Goal: Task Accomplishment & Management: Manage account settings

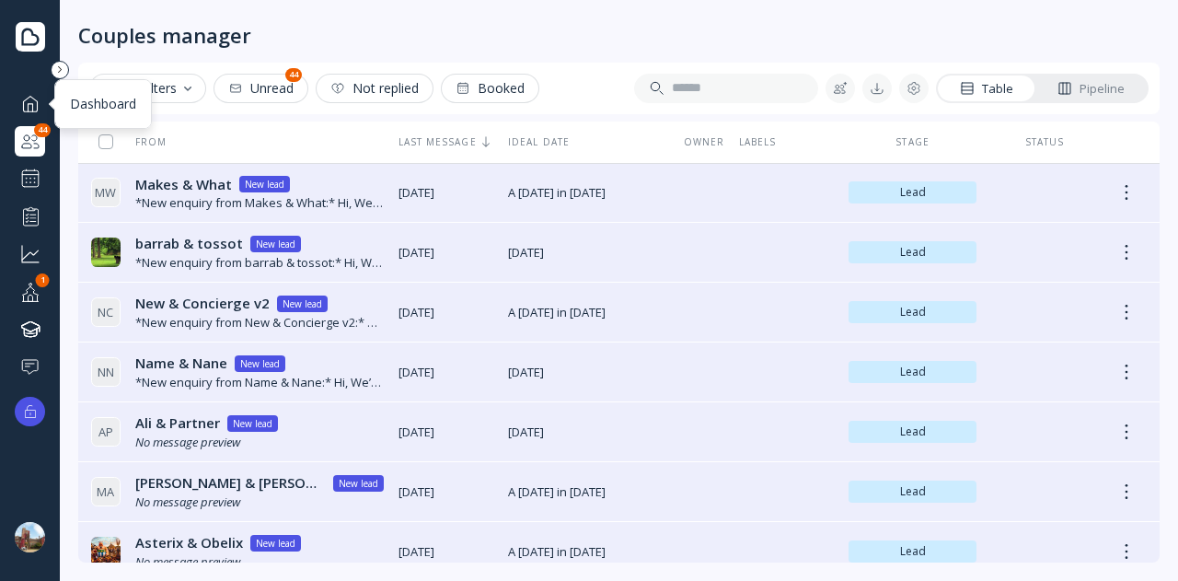
click at [22, 99] on div at bounding box center [30, 103] width 22 height 23
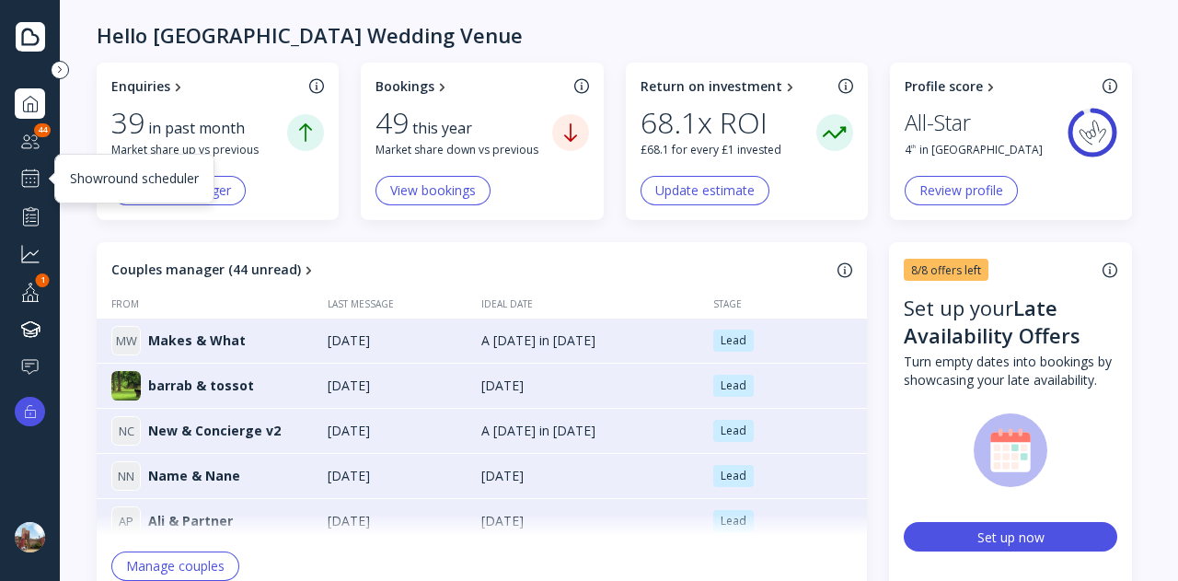
click at [40, 181] on div at bounding box center [30, 178] width 22 height 22
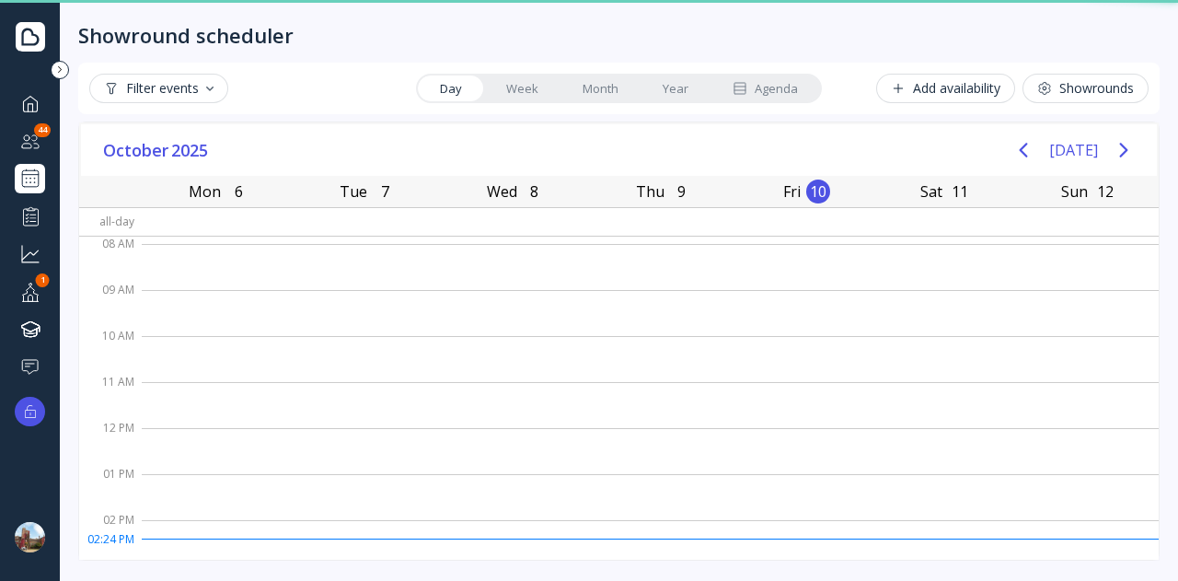
scroll to position [244, 0]
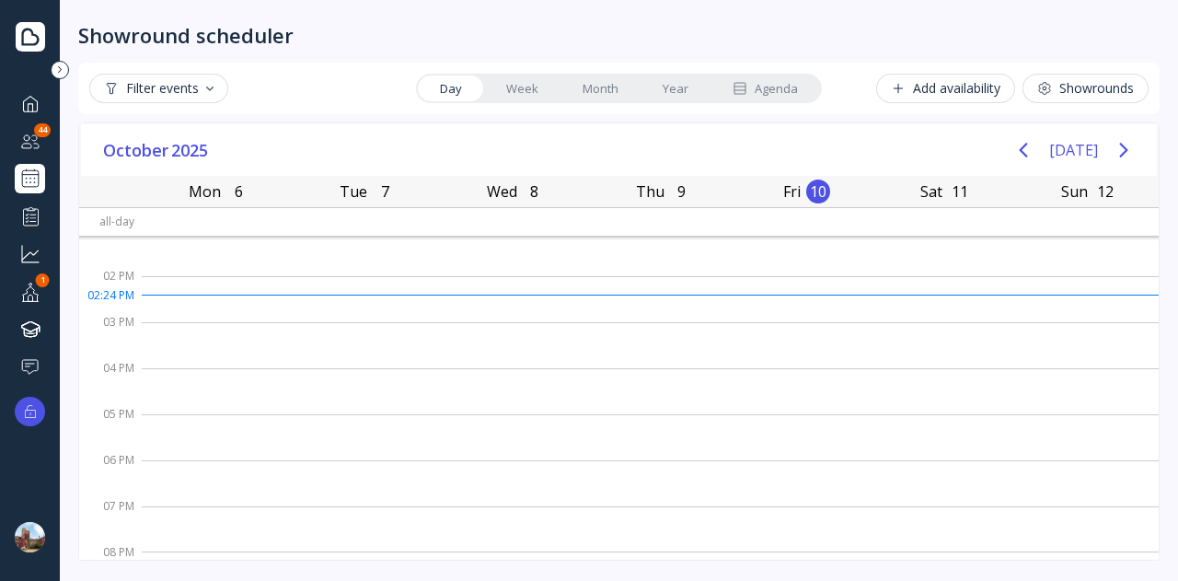
click at [514, 84] on link "Week" at bounding box center [522, 88] width 76 height 26
click at [608, 84] on link "Month" at bounding box center [600, 88] width 80 height 26
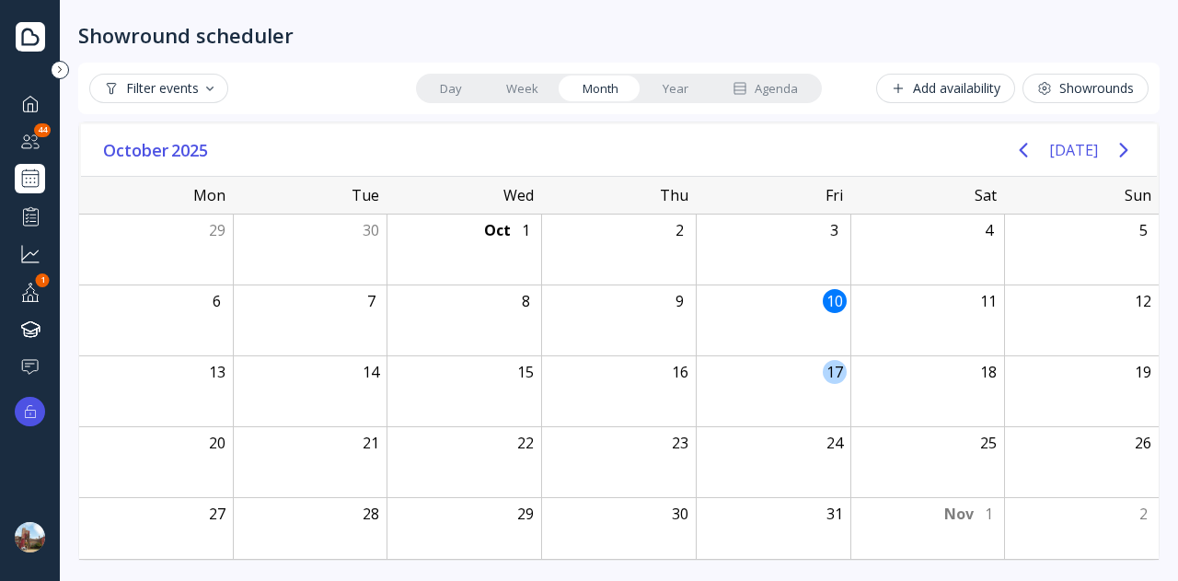
click at [778, 385] on div "17" at bounding box center [773, 391] width 155 height 70
click at [522, 87] on link "Week" at bounding box center [522, 88] width 76 height 26
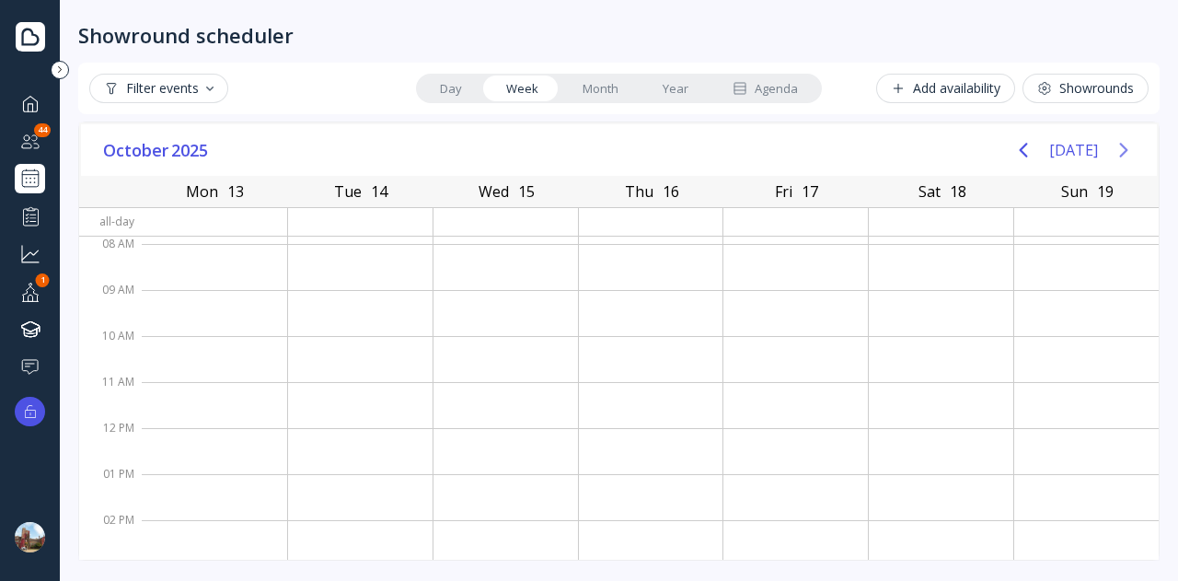
click at [1135, 146] on button "Next page" at bounding box center [1123, 150] width 37 height 37
click at [459, 90] on link "Day" at bounding box center [451, 88] width 66 height 26
click at [1102, 84] on div "Showrounds" at bounding box center [1085, 88] width 97 height 15
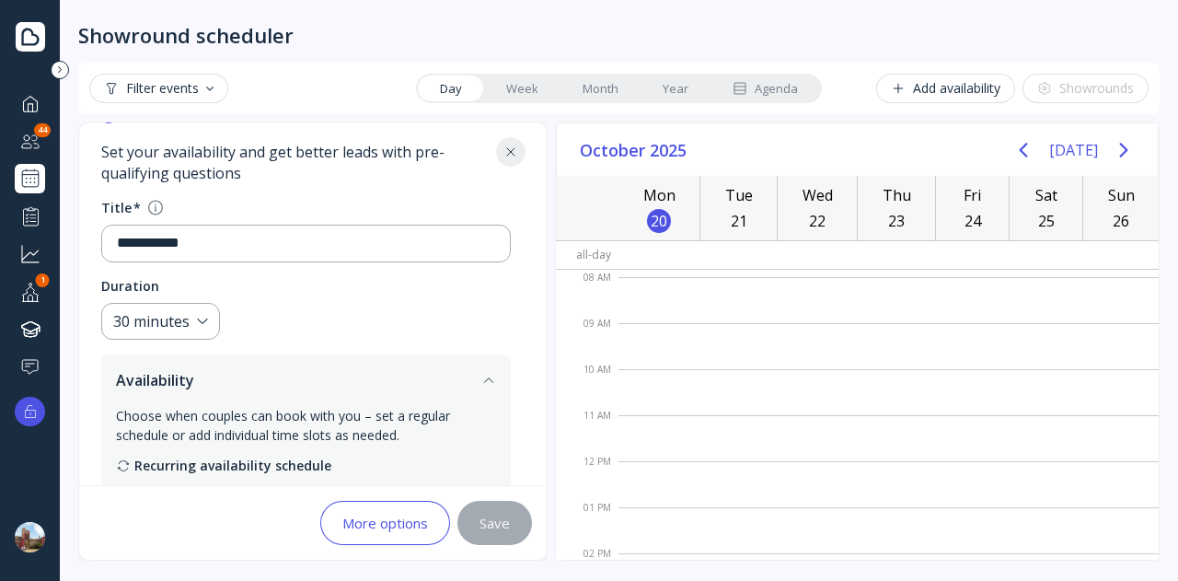
scroll to position [50, 0]
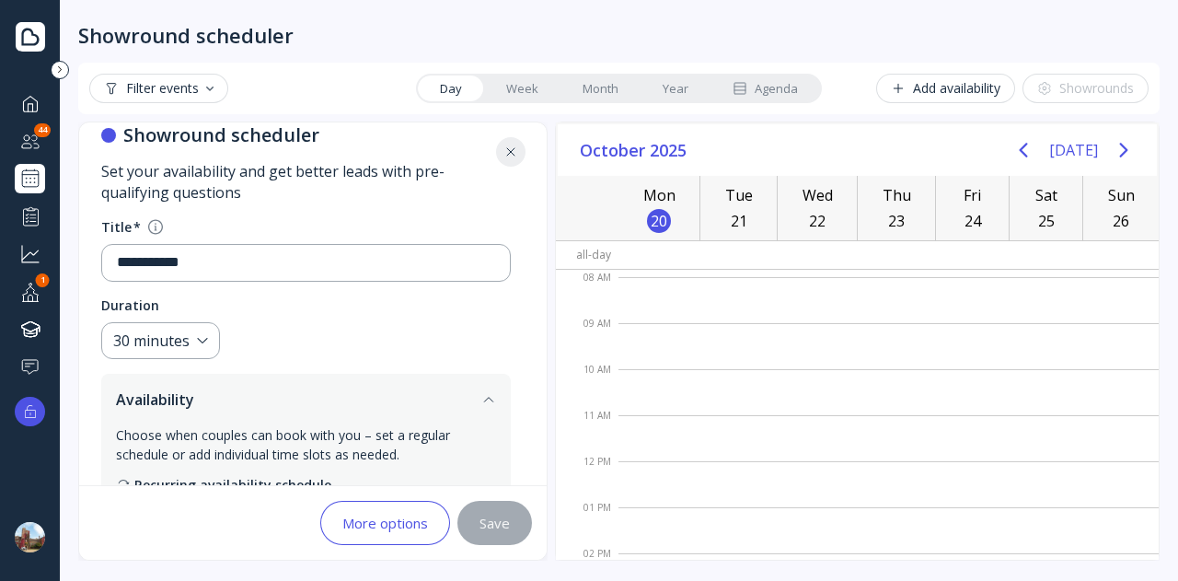
click at [508, 163] on button at bounding box center [510, 151] width 29 height 29
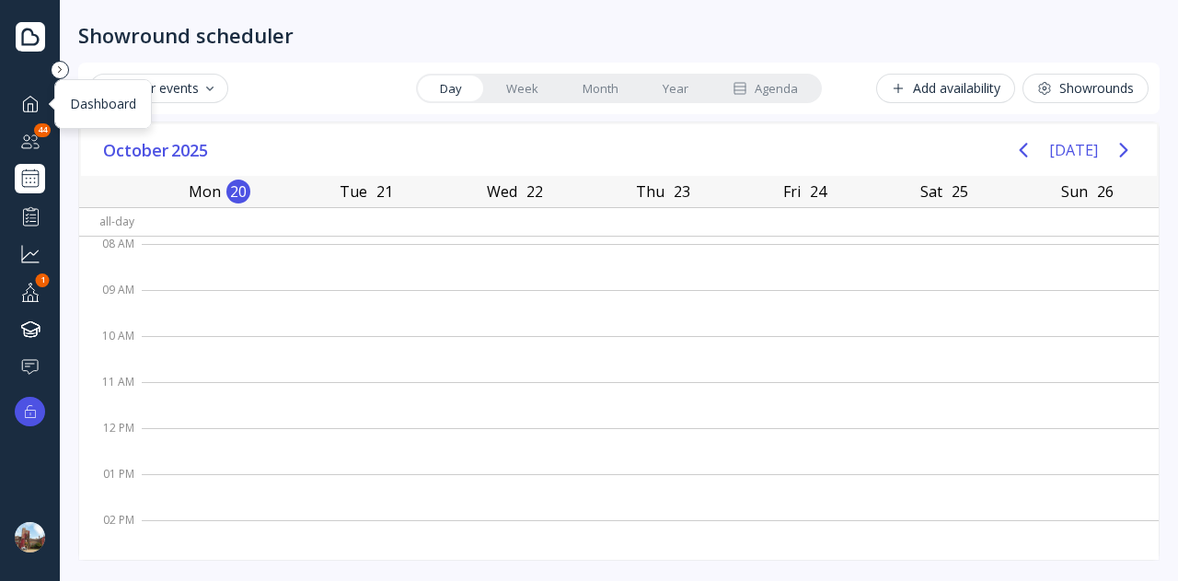
click at [35, 109] on div at bounding box center [30, 103] width 22 height 23
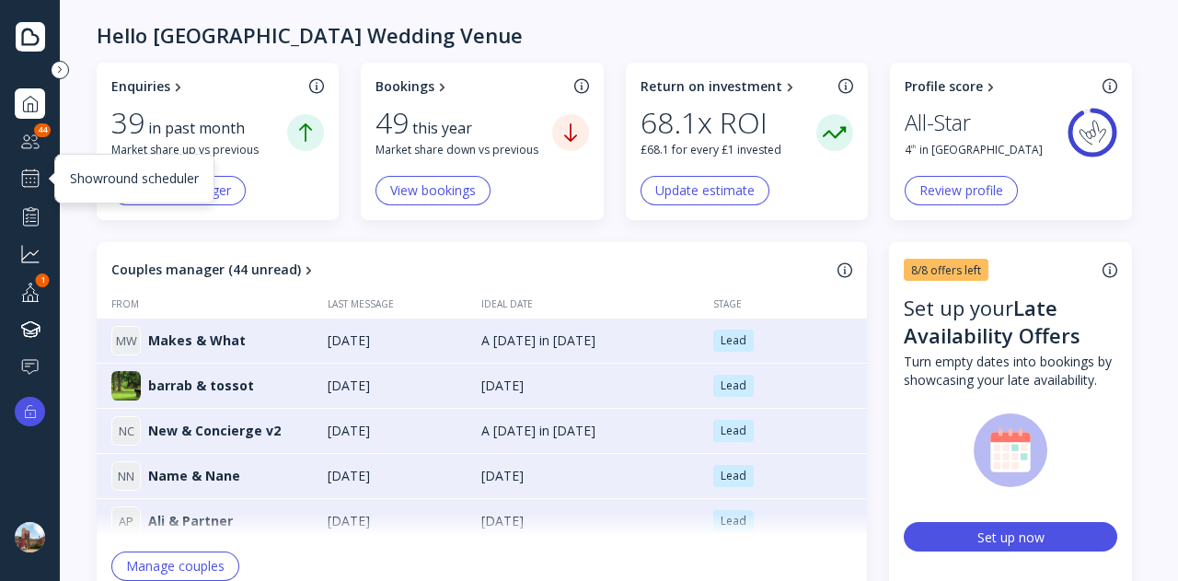
click at [32, 175] on div at bounding box center [30, 178] width 22 height 22
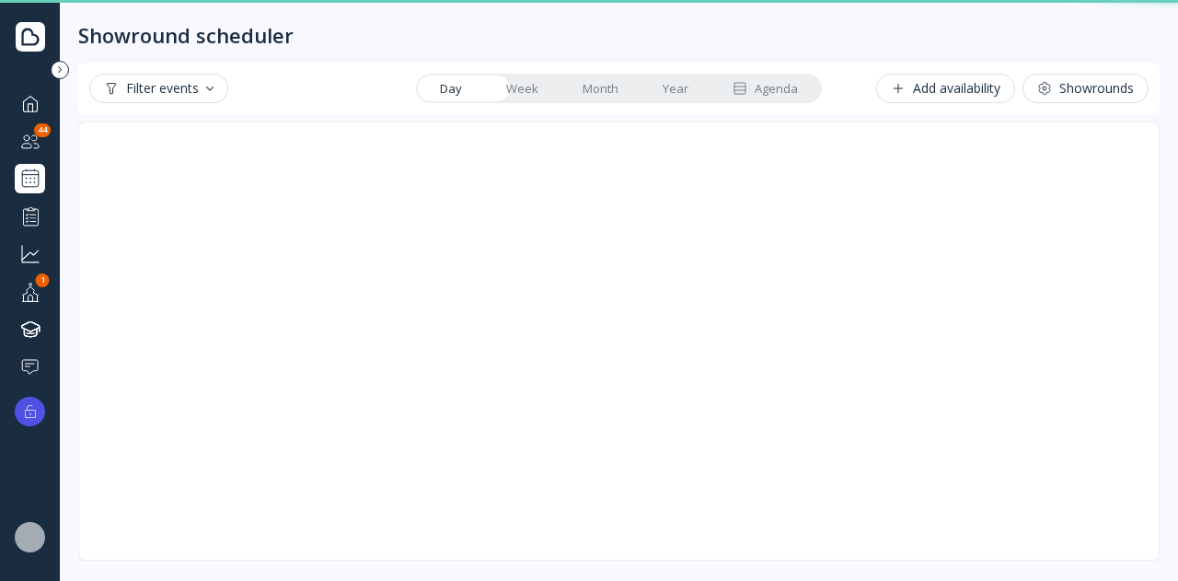
scroll to position [244, 0]
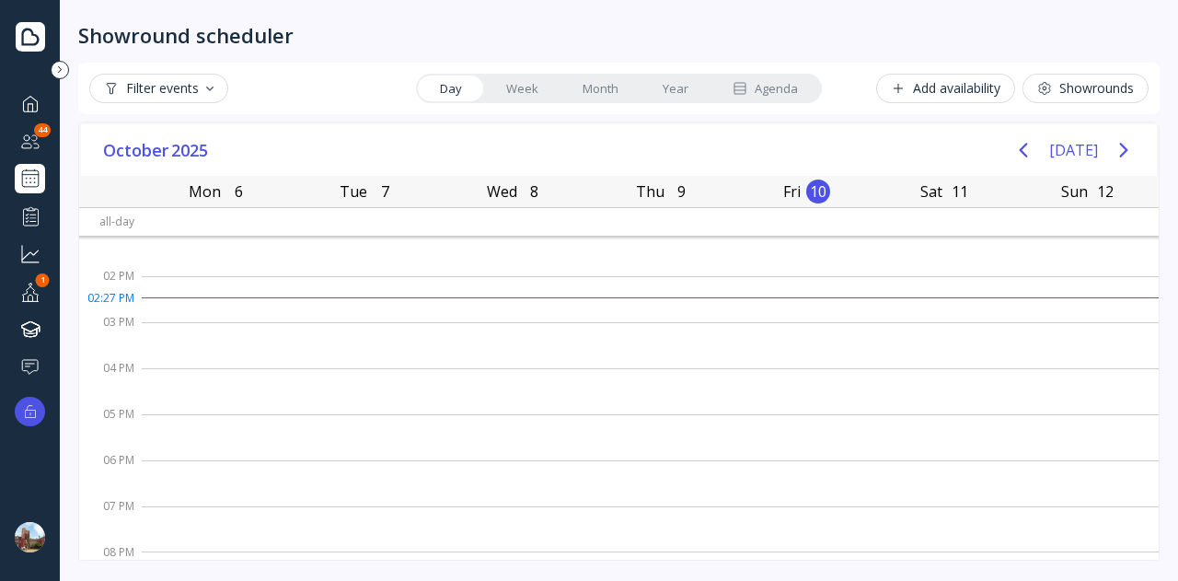
click at [1077, 81] on div "Showrounds" at bounding box center [1085, 88] width 97 height 15
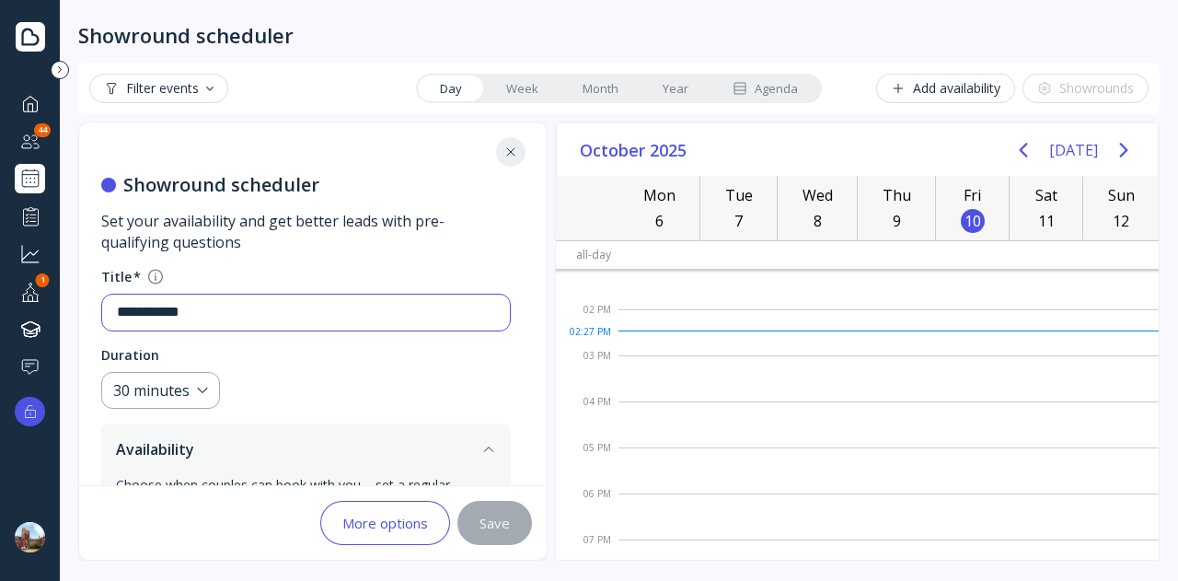
click at [259, 316] on input "**********" at bounding box center [306, 312] width 378 height 21
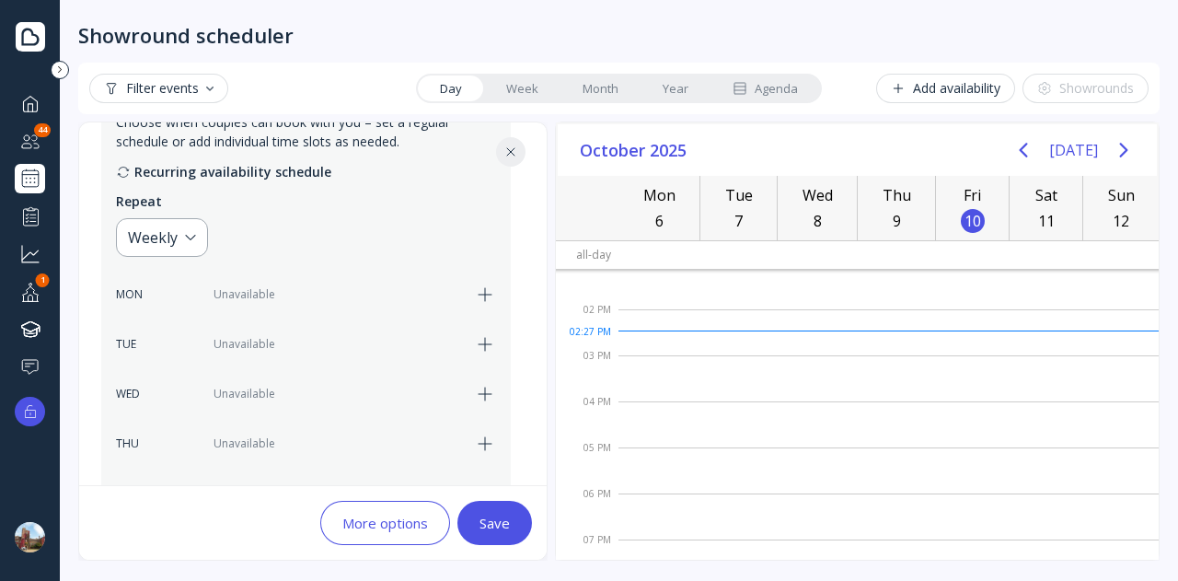
scroll to position [374, 0]
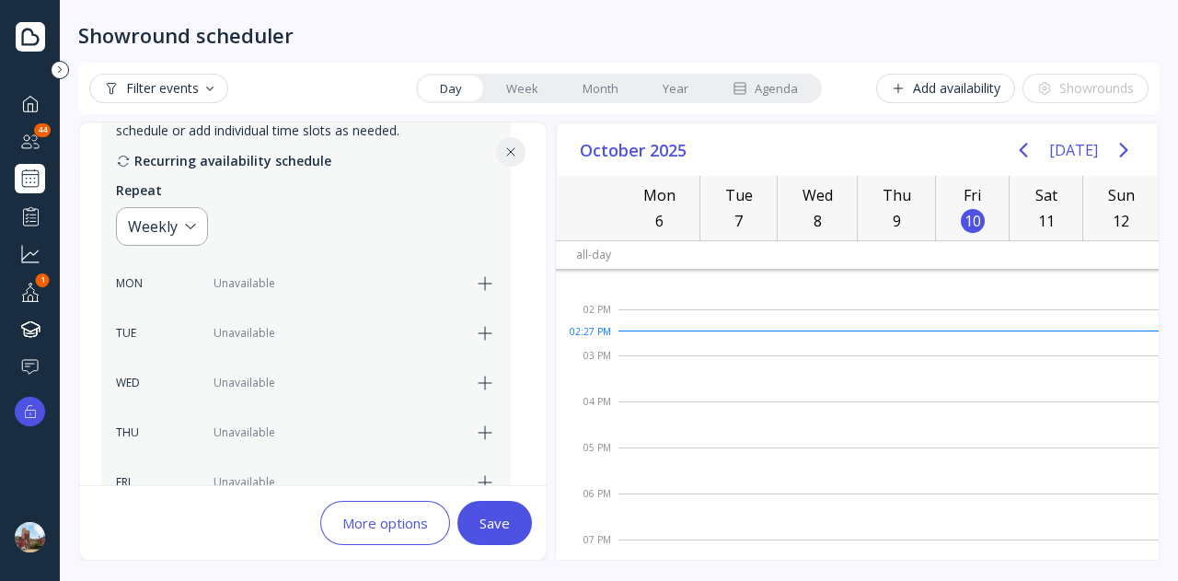
type input "**********"
click at [491, 288] on icon "button" at bounding box center [485, 283] width 22 height 22
click at [352, 277] on div "5:00 pm" at bounding box center [345, 283] width 52 height 22
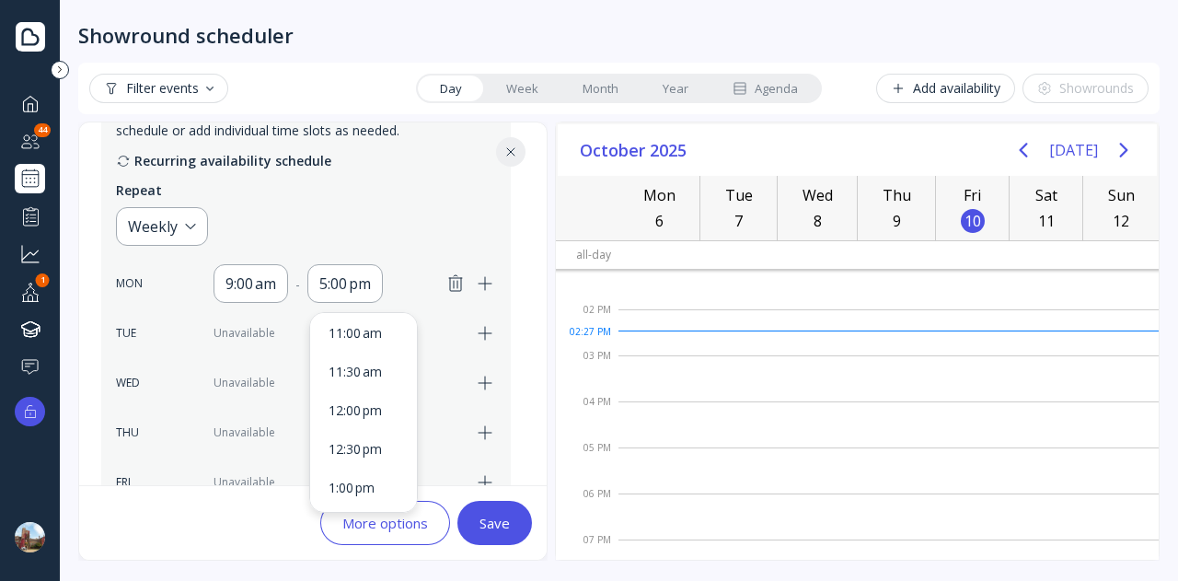
scroll to position [237, 0]
click at [354, 479] on div "1:00 pm" at bounding box center [363, 488] width 92 height 39
click at [485, 337] on icon "button" at bounding box center [484, 333] width 13 height 13
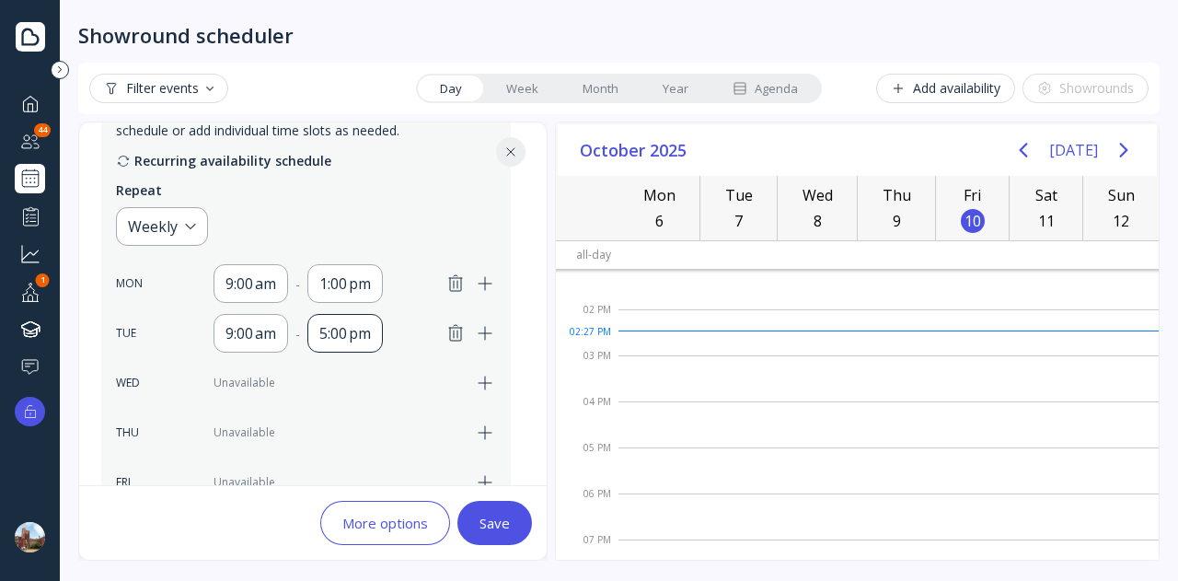
click at [363, 339] on div "5:00 pm" at bounding box center [345, 333] width 52 height 22
click at [352, 490] on div "1:00 pm" at bounding box center [364, 498] width 70 height 17
click at [487, 384] on icon "button" at bounding box center [485, 383] width 22 height 22
click at [371, 383] on div "5:00 pm" at bounding box center [345, 383] width 52 height 22
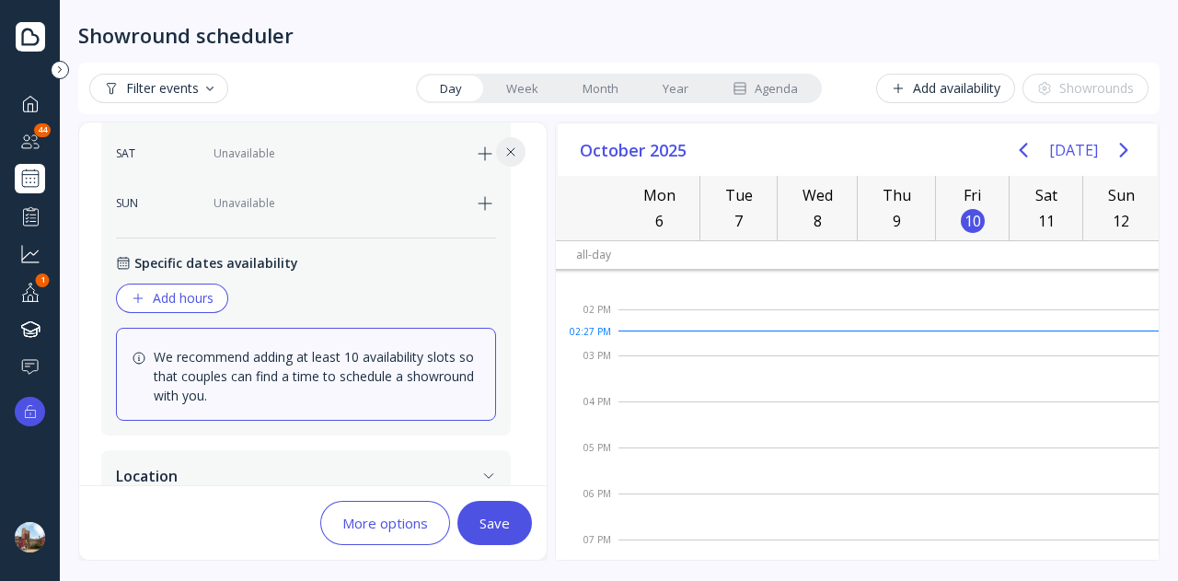
scroll to position [758, 0]
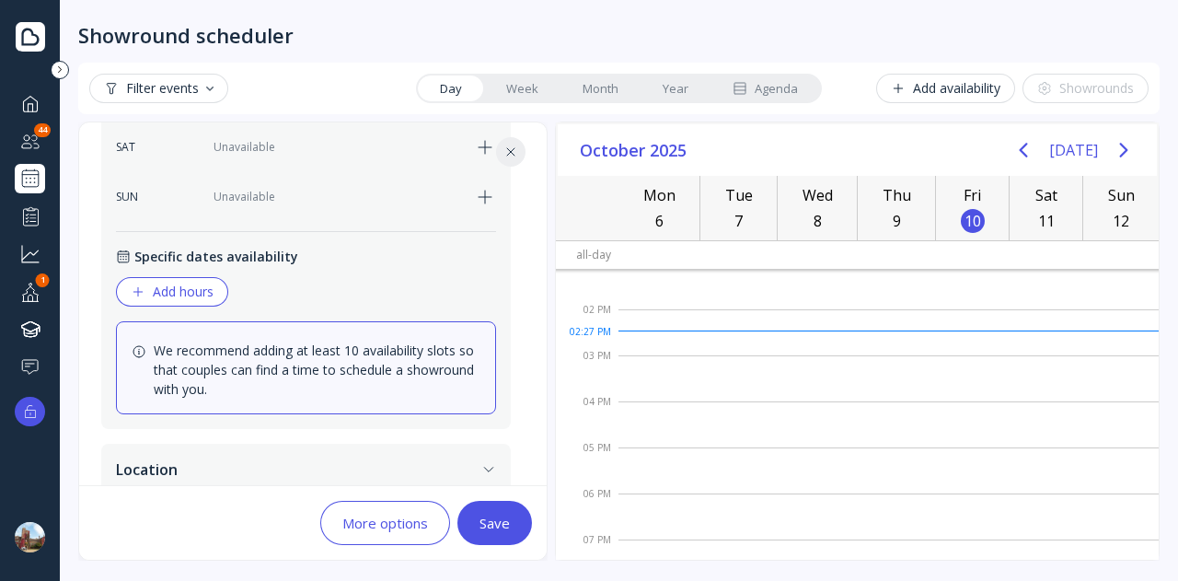
click at [201, 286] on div "Add hours" at bounding box center [172, 291] width 83 height 15
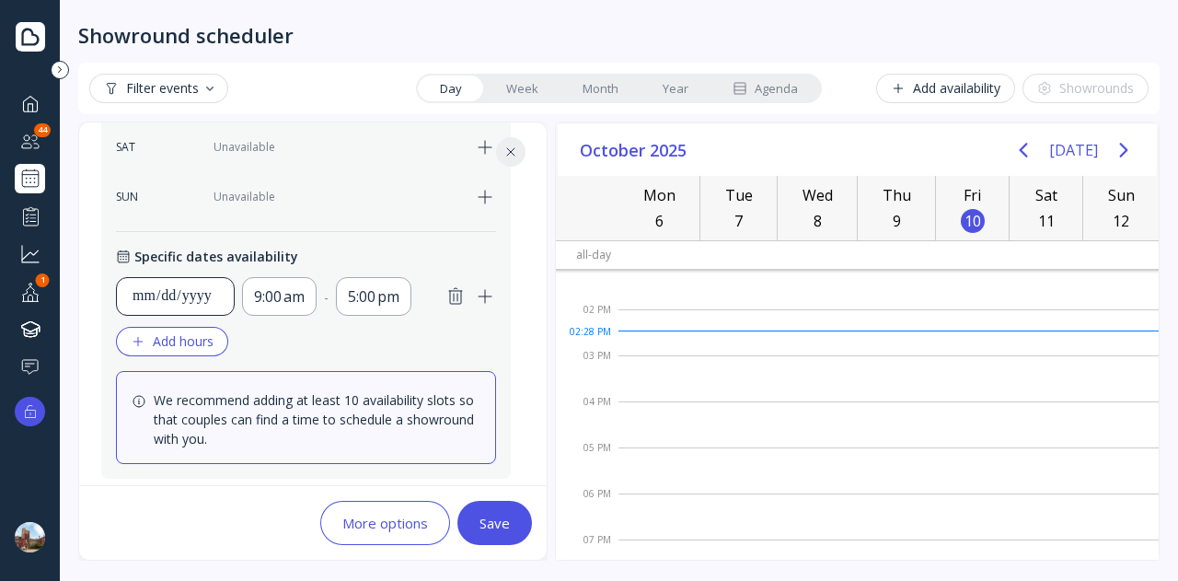
click at [199, 288] on div "**********" at bounding box center [175, 296] width 87 height 22
type input "**********"
click at [207, 332] on button "Add hours" at bounding box center [172, 341] width 112 height 29
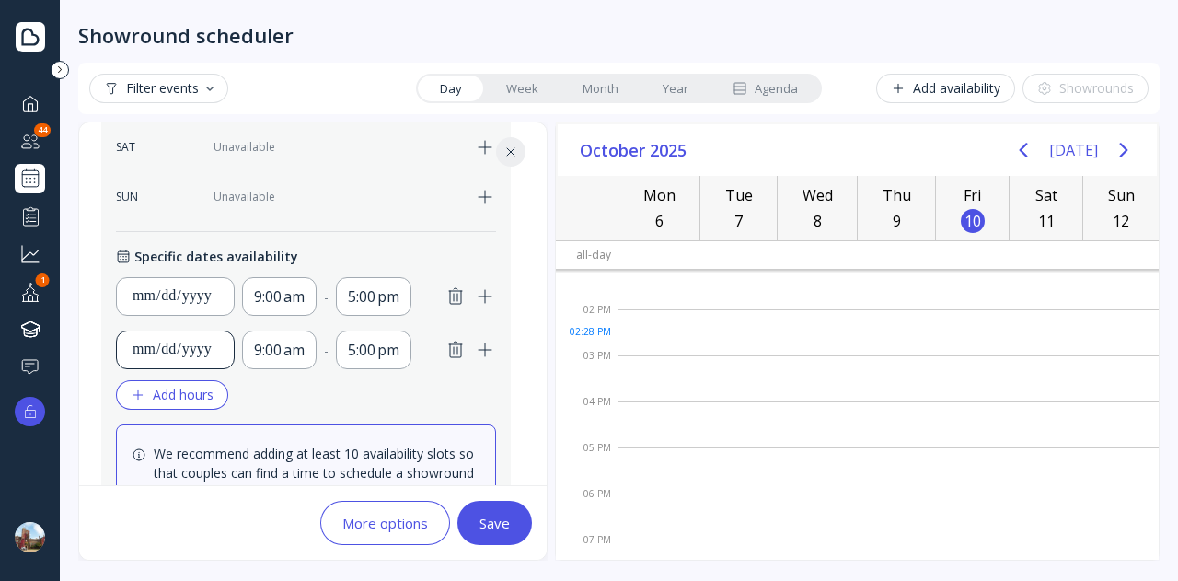
click at [211, 353] on div "**********" at bounding box center [175, 350] width 87 height 22
type input "**********"
click at [503, 520] on div "Save" at bounding box center [494, 522] width 30 height 15
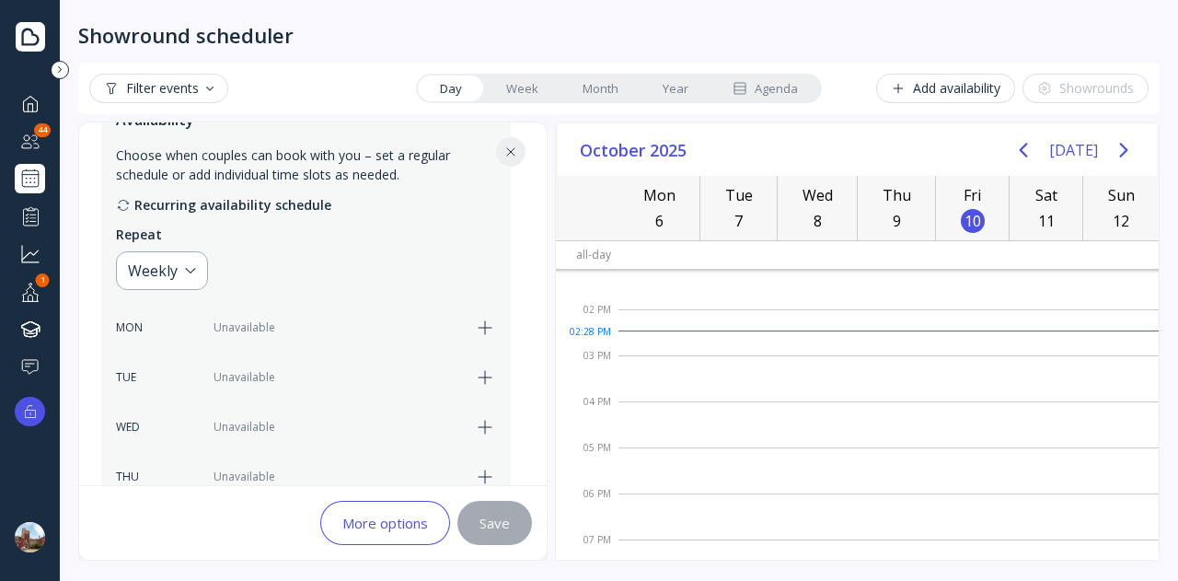
scroll to position [323, 0]
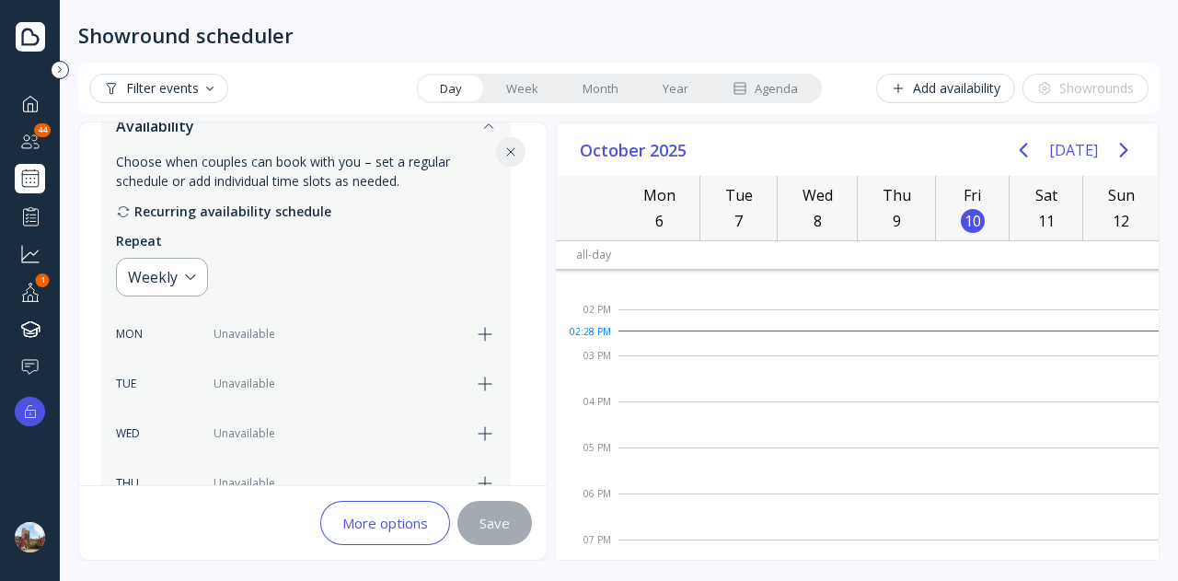
click at [490, 331] on icon "button" at bounding box center [485, 334] width 22 height 22
click at [360, 329] on div "5:00 pm" at bounding box center [345, 334] width 52 height 22
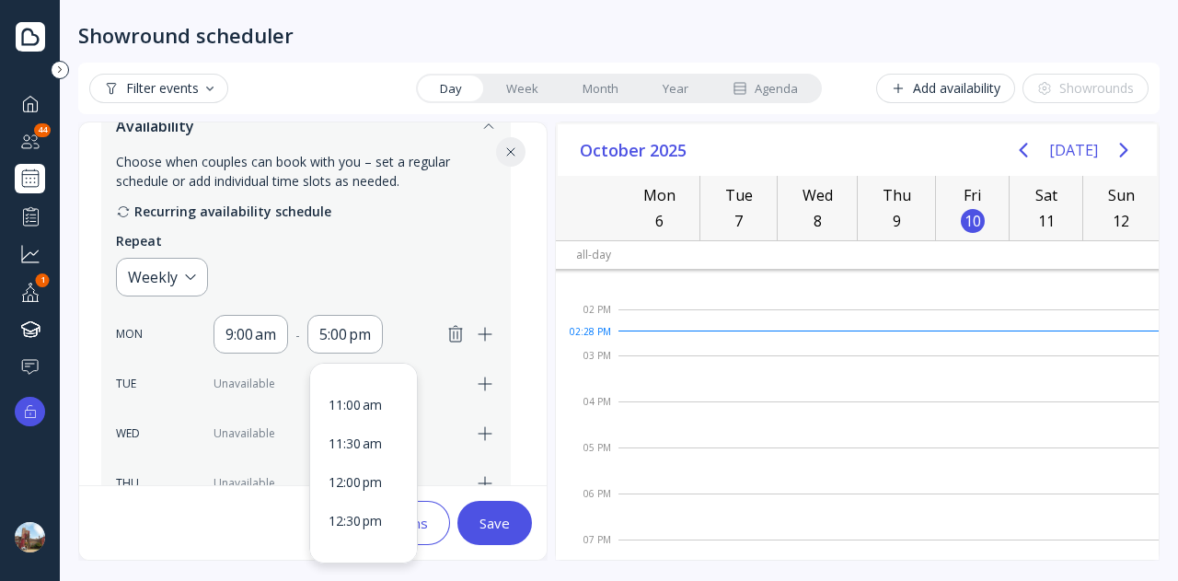
scroll to position [219, 0]
click at [358, 514] on div "12:30 pm" at bounding box center [364, 519] width 70 height 17
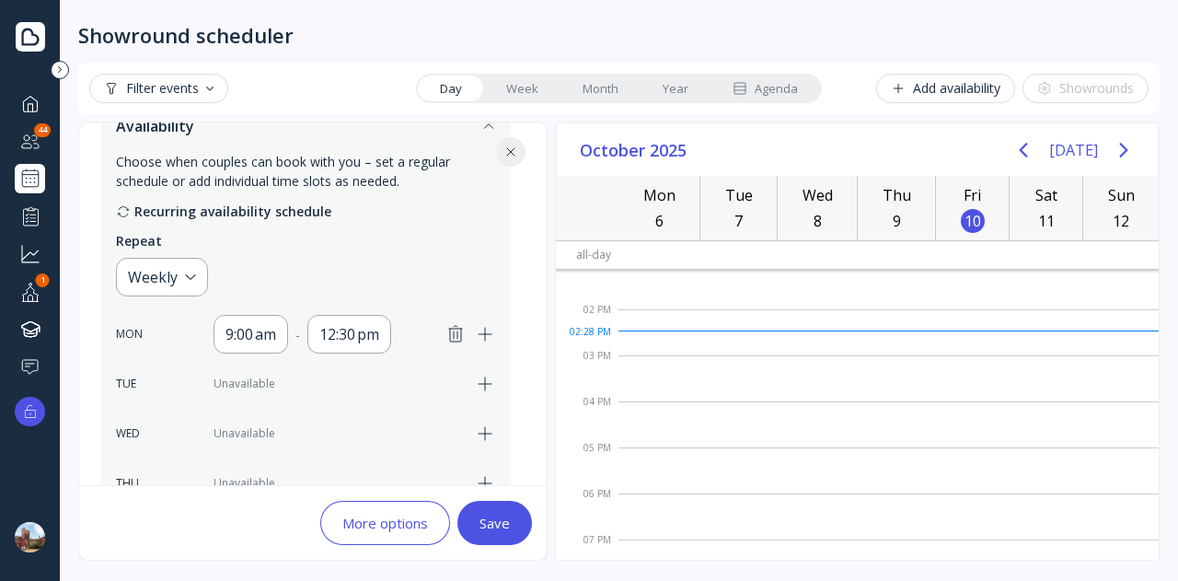
click at [479, 380] on icon "button" at bounding box center [485, 384] width 22 height 22
click at [350, 391] on div "5:00 pm" at bounding box center [345, 384] width 52 height 22
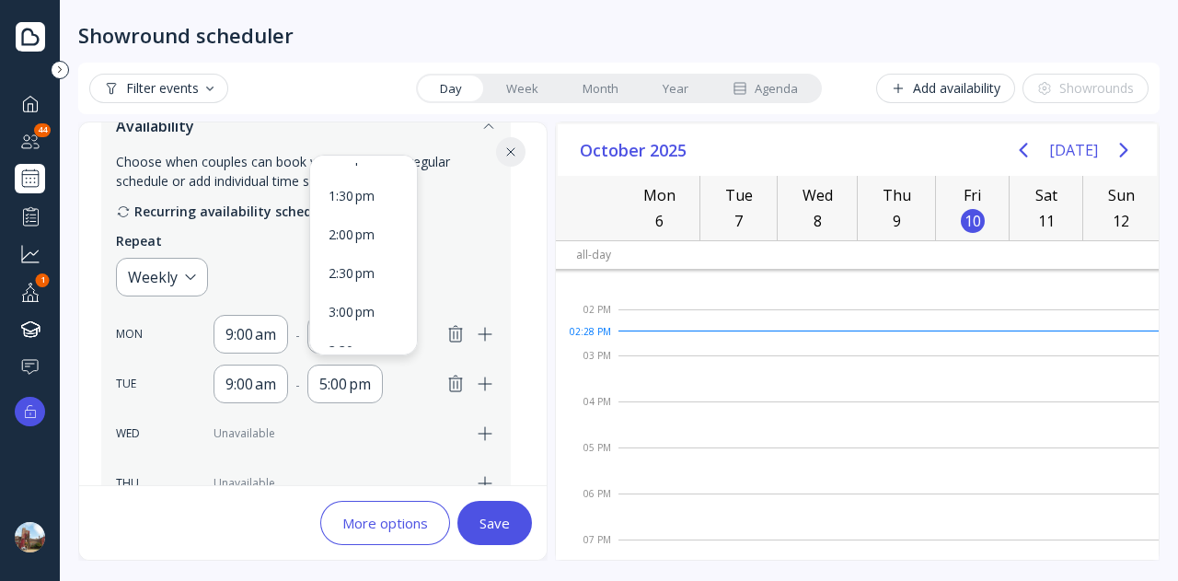
scroll to position [412, 0]
click at [363, 266] on div "2:30 pm" at bounding box center [364, 272] width 70 height 17
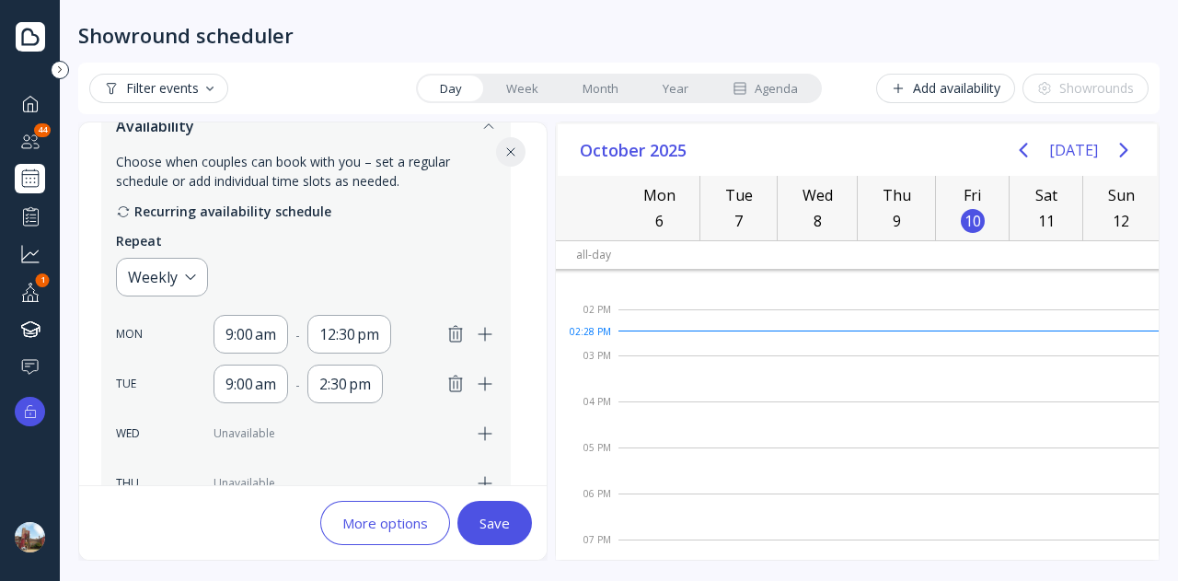
click at [491, 440] on icon "button" at bounding box center [485, 433] width 22 height 22
click at [357, 419] on div "5:00 pm" at bounding box center [344, 433] width 75 height 39
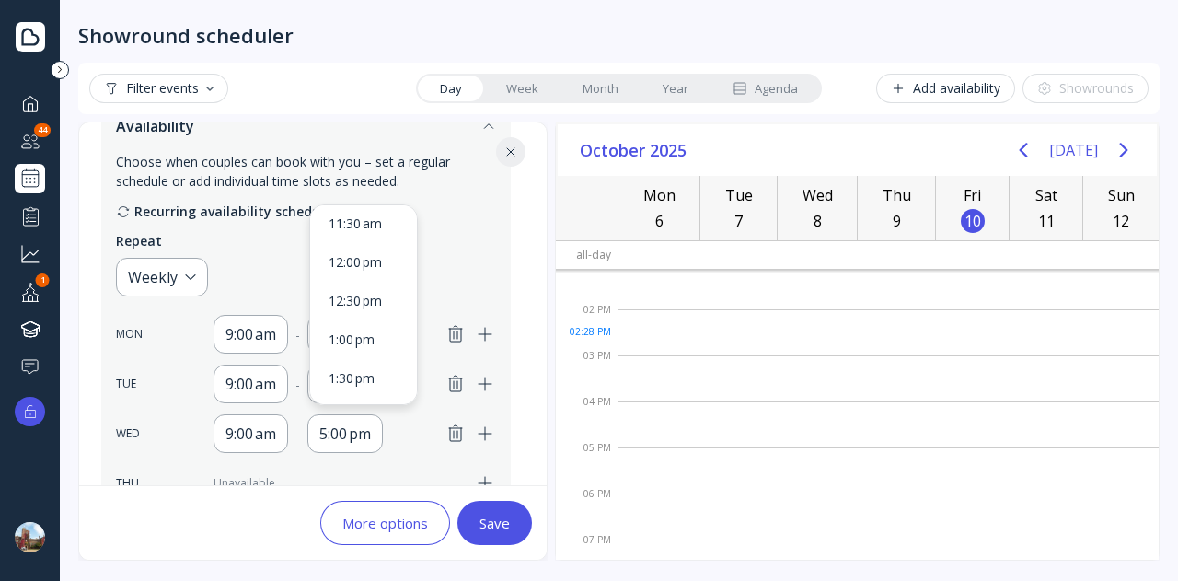
scroll to position [280, 0]
click at [361, 328] on div "1:00 pm" at bounding box center [363, 338] width 92 height 39
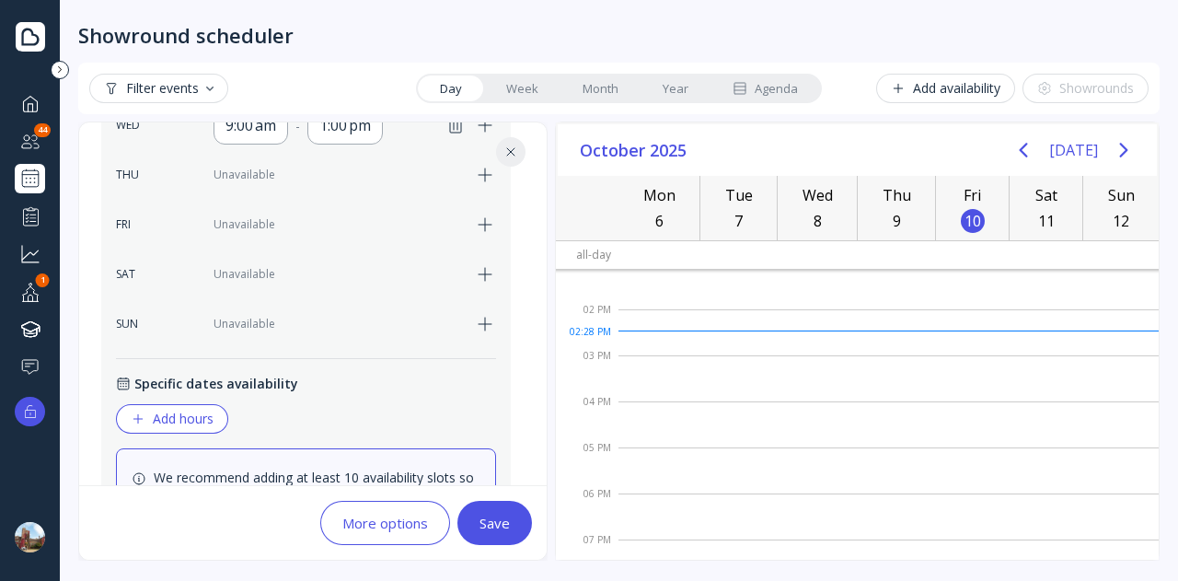
scroll to position [633, 0]
click at [216, 424] on button "Add hours" at bounding box center [172, 416] width 112 height 29
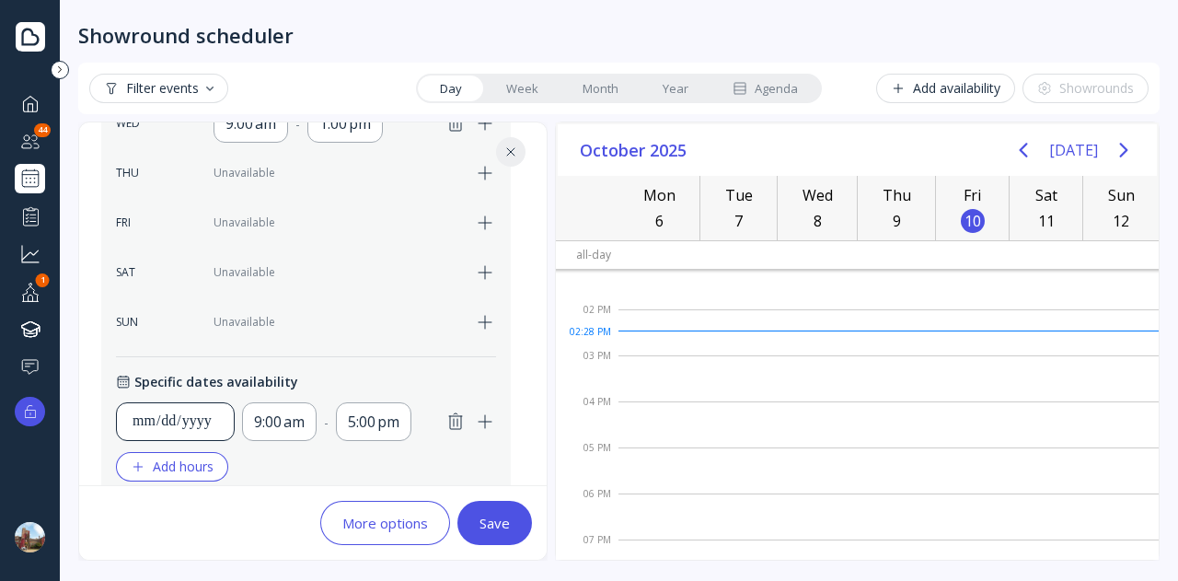
click at [216, 423] on div "**********" at bounding box center [175, 421] width 87 height 22
type input "**********"
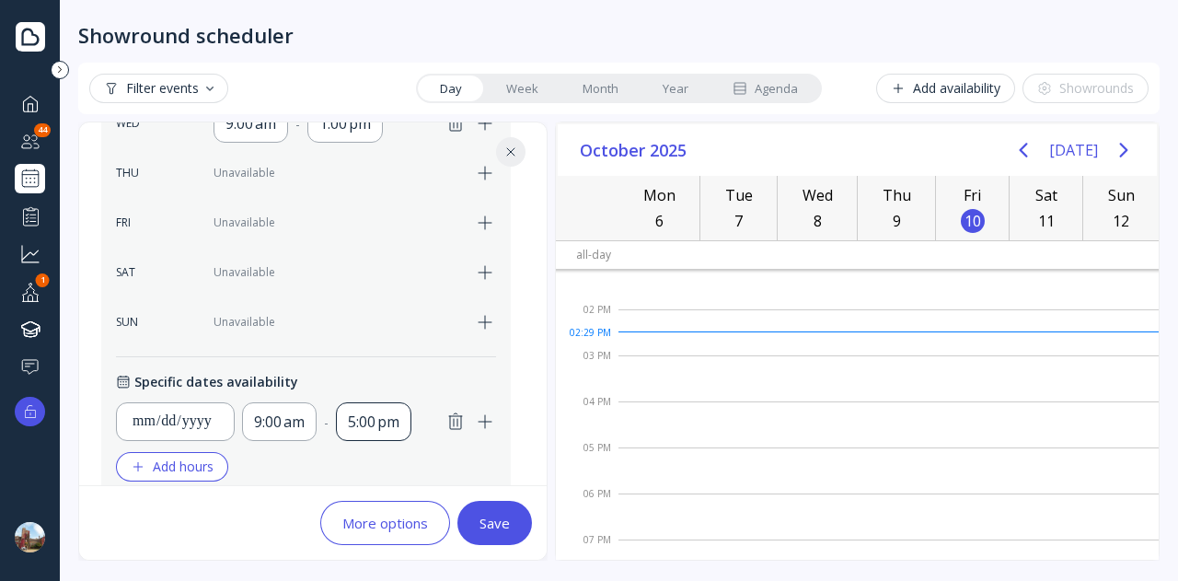
click at [363, 403] on div "5:00 pm" at bounding box center [373, 421] width 75 height 39
click at [382, 351] on div "9:30 am" at bounding box center [392, 336] width 92 height 39
click at [477, 514] on button "Save" at bounding box center [494, 523] width 75 height 44
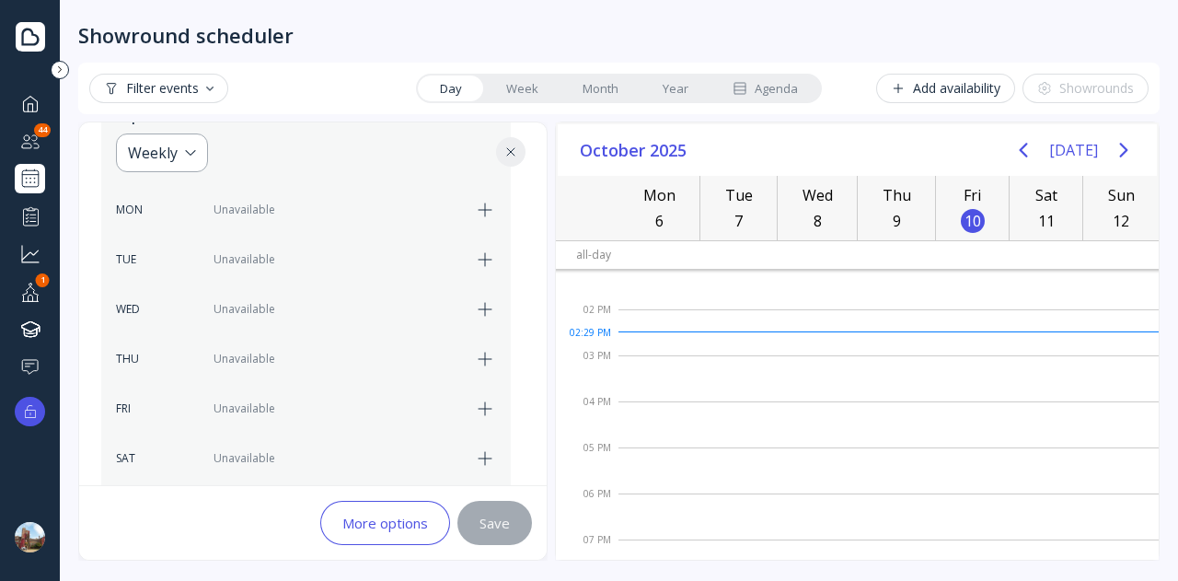
scroll to position [445, 0]
click at [490, 213] on icon "button" at bounding box center [485, 212] width 22 height 22
click at [363, 213] on div "5:00 pm" at bounding box center [345, 212] width 52 height 22
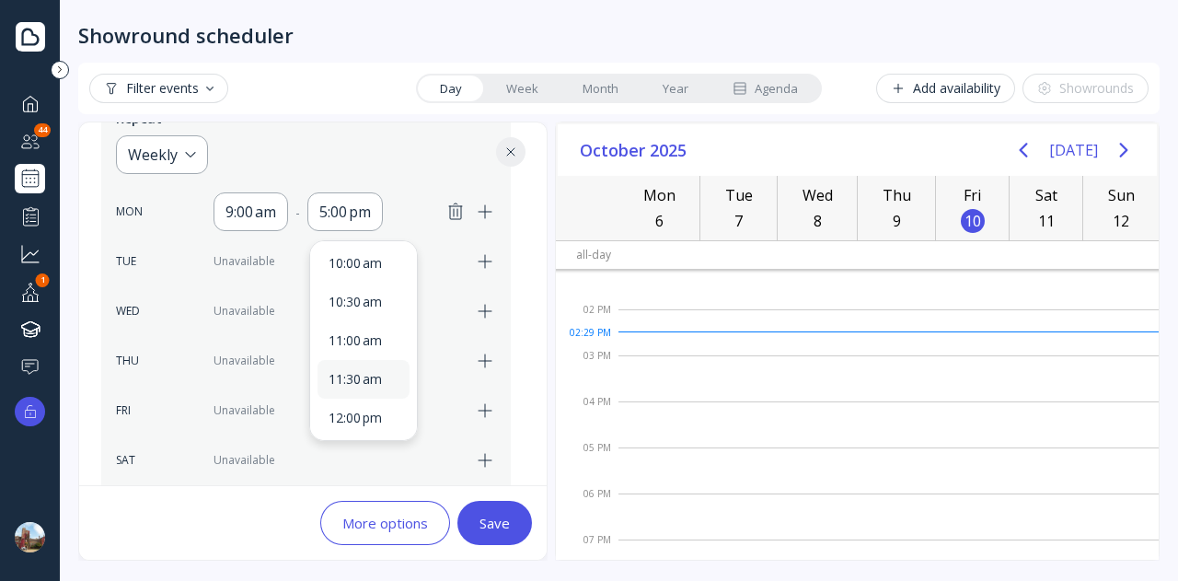
scroll to position [288, 0]
click at [363, 365] on div "1:00 pm" at bounding box center [364, 366] width 70 height 17
click at [490, 264] on icon "button" at bounding box center [485, 261] width 22 height 22
click at [358, 266] on div "5:00 pm" at bounding box center [345, 261] width 52 height 22
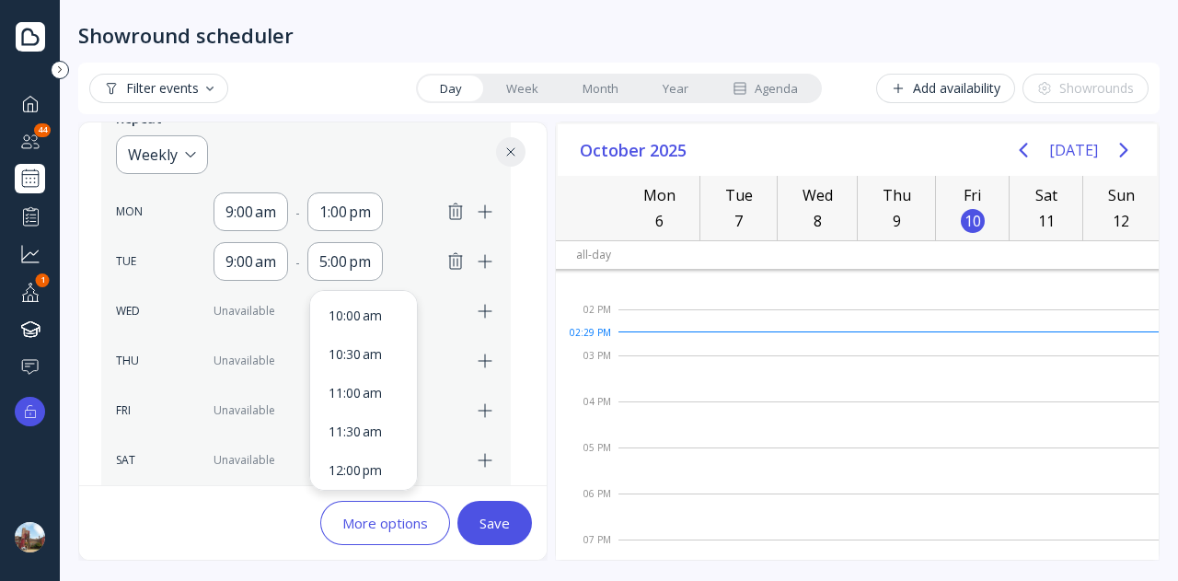
scroll to position [303, 0]
click at [359, 413] on div "1:00 pm" at bounding box center [363, 401] width 92 height 39
click at [490, 509] on button "Save" at bounding box center [494, 523] width 75 height 44
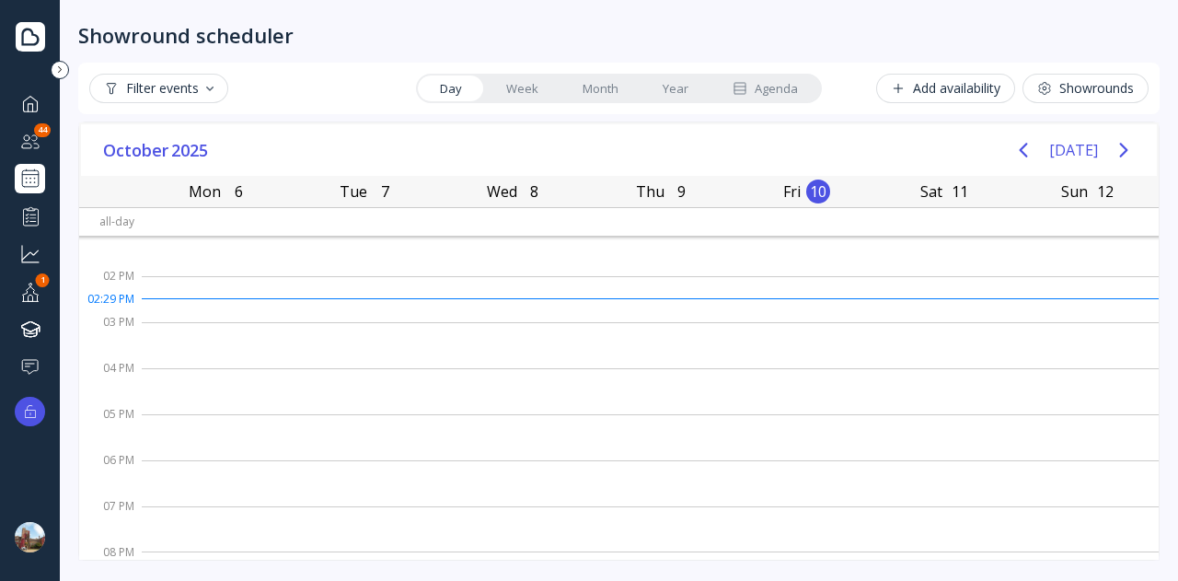
click at [524, 93] on link "Week" at bounding box center [522, 88] width 76 height 26
click at [1125, 153] on icon "Next page" at bounding box center [1124, 150] width 22 height 22
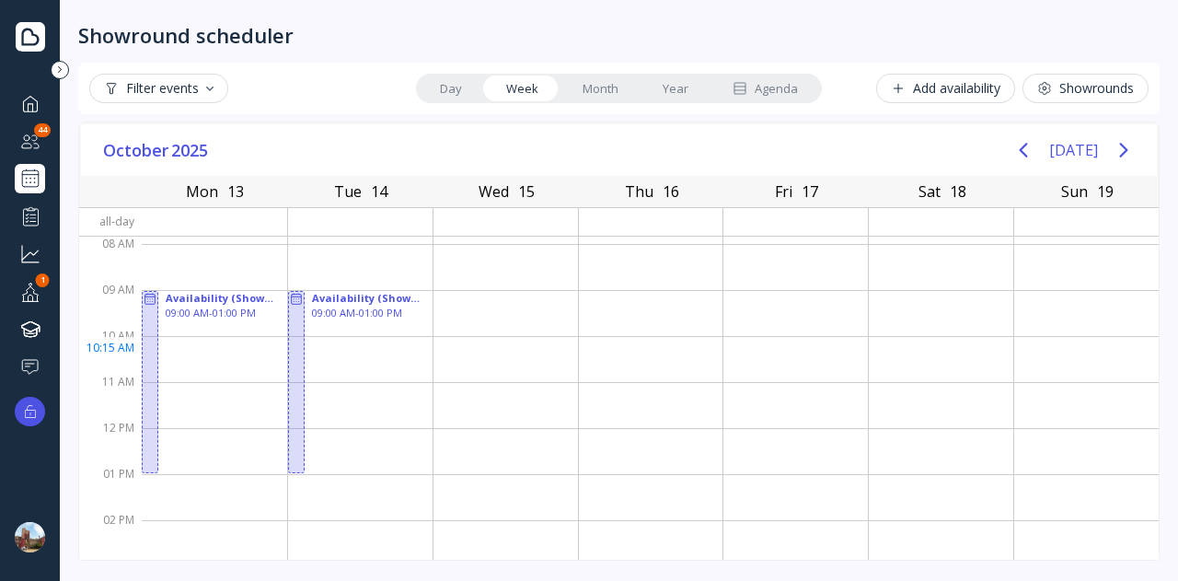
scroll to position [1, 0]
click at [1104, 78] on button "Showrounds" at bounding box center [1085, 88] width 126 height 29
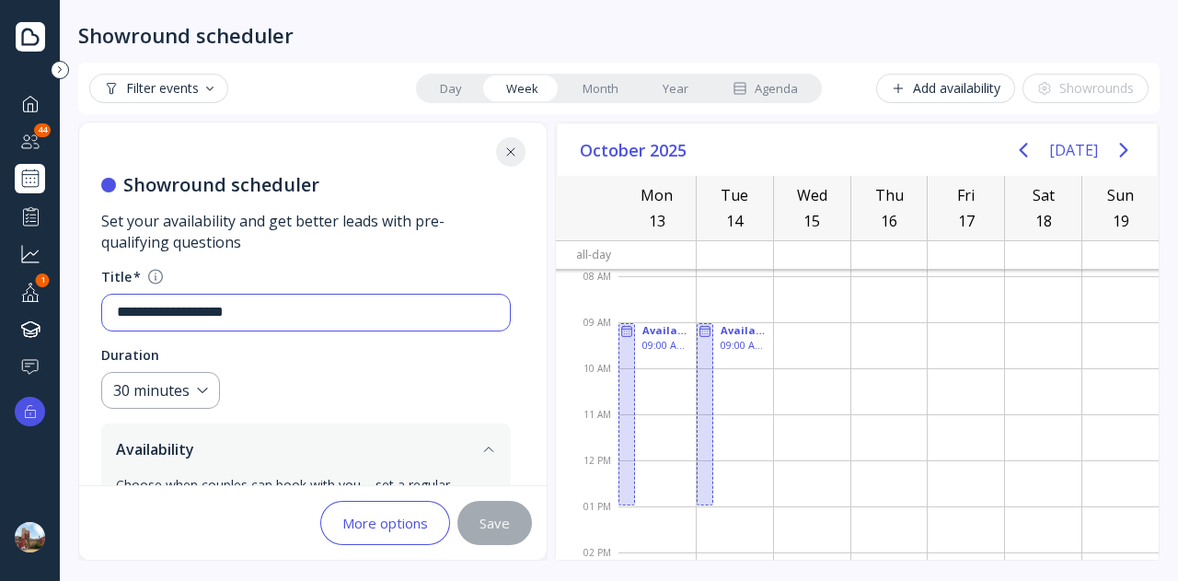
click at [277, 317] on input "**********" at bounding box center [306, 312] width 378 height 21
type input "**********"
click at [515, 513] on button "Save" at bounding box center [494, 523] width 75 height 44
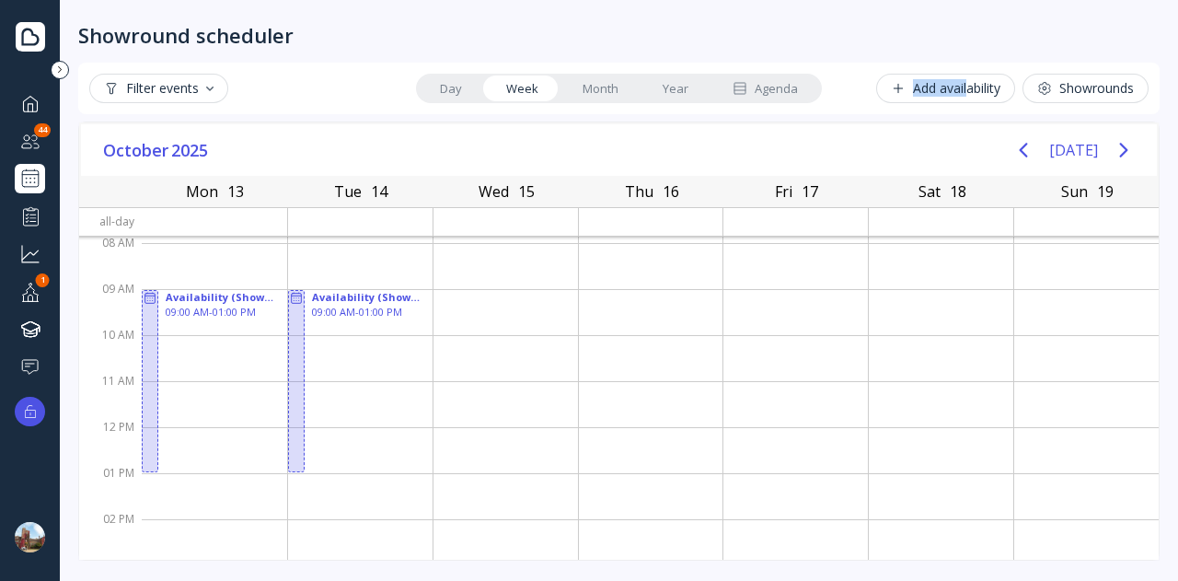
drag, startPoint x: 967, startPoint y: 69, endPoint x: 963, endPoint y: 82, distance: 13.4
click at [963, 82] on div "Filter events Day Week Month Year Agenda Add availability Showrounds" at bounding box center [618, 89] width 1081 height 52
click at [977, 86] on div "Add availability" at bounding box center [946, 88] width 110 height 15
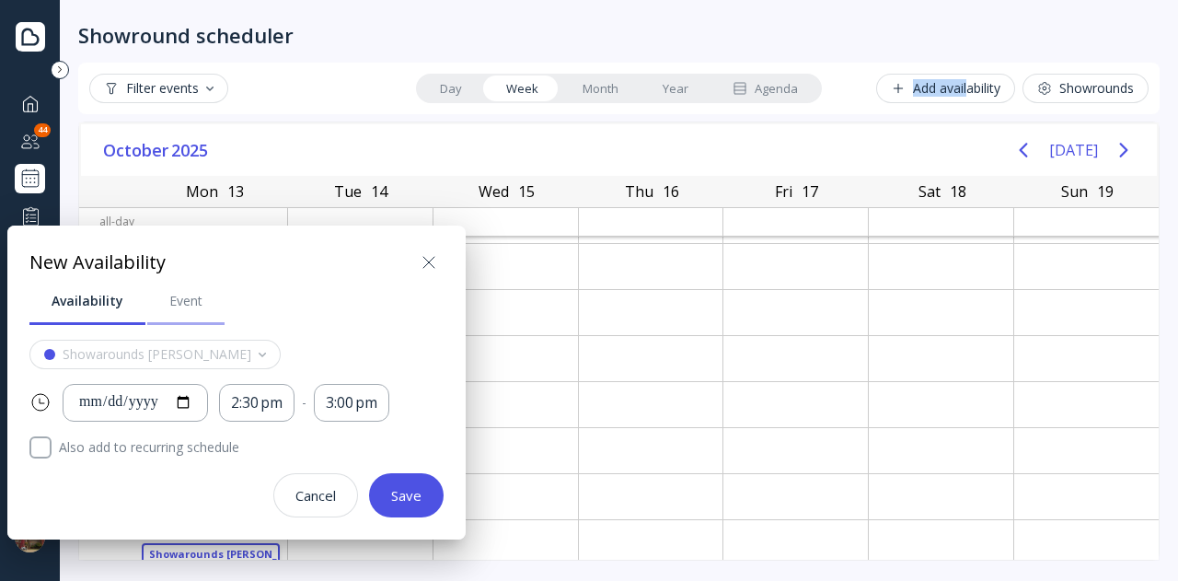
click at [192, 312] on link "Event" at bounding box center [185, 301] width 77 height 48
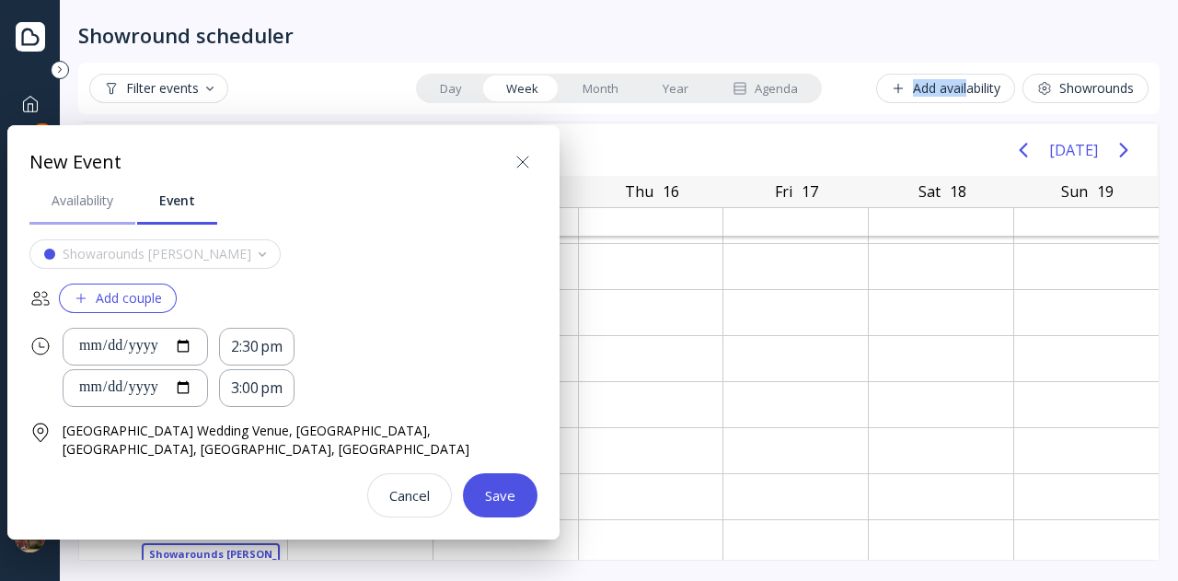
click at [112, 211] on link "Availability" at bounding box center [82, 201] width 106 height 48
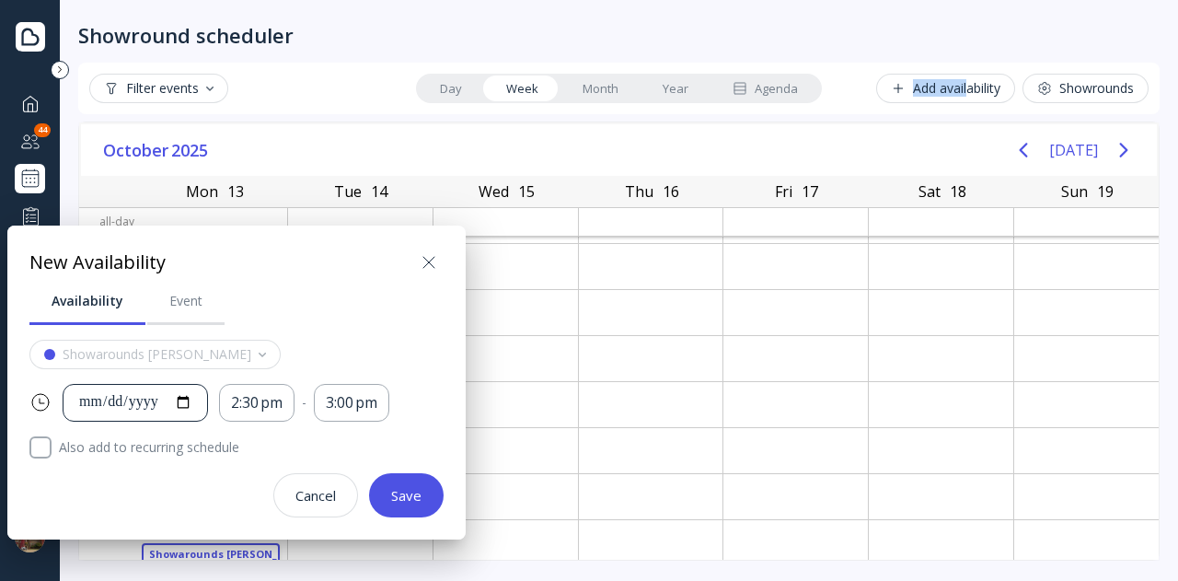
click at [192, 402] on div "**********" at bounding box center [135, 402] width 114 height 21
type input "**********"
click at [282, 394] on div "2:30 pm" at bounding box center [257, 402] width 52 height 21
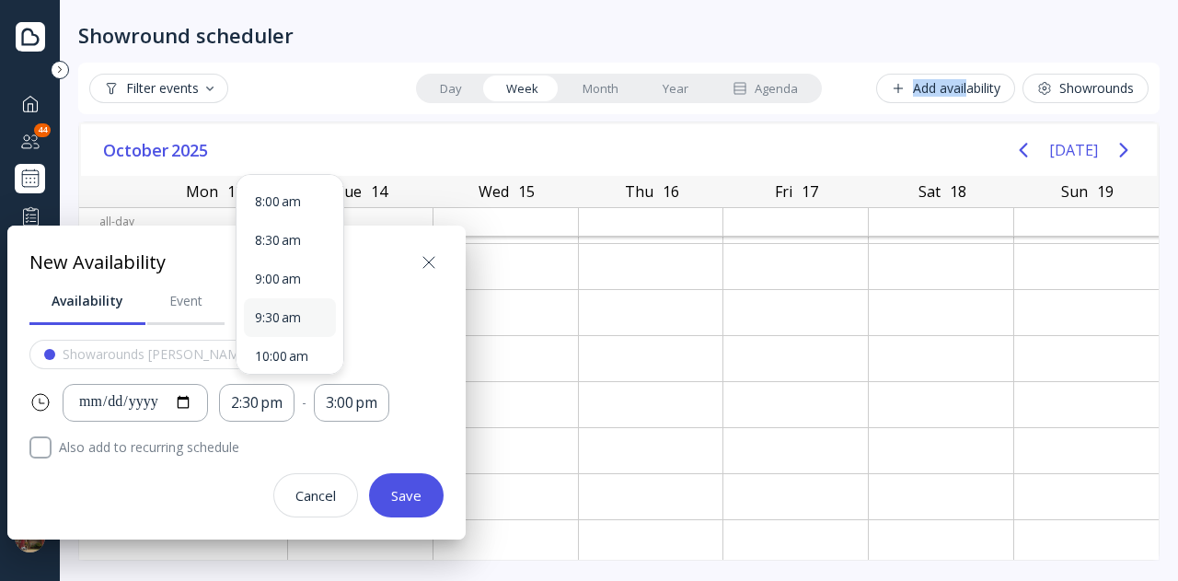
scroll to position [86, 0]
click at [293, 307] on div "10:30 am" at bounding box center [290, 309] width 70 height 17
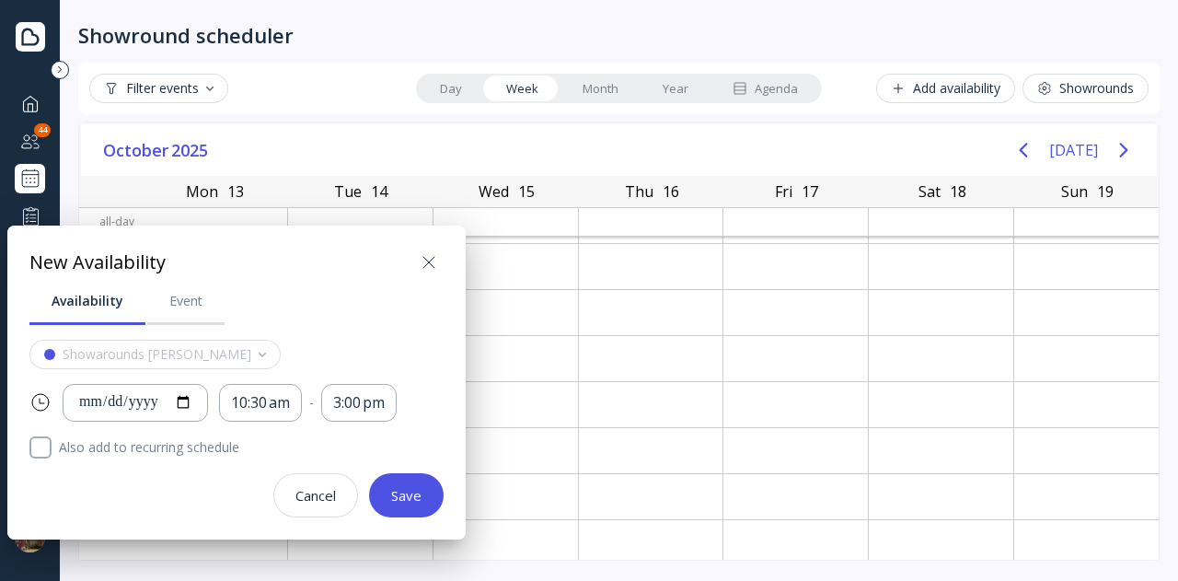
click at [402, 499] on div "Save" at bounding box center [406, 495] width 30 height 15
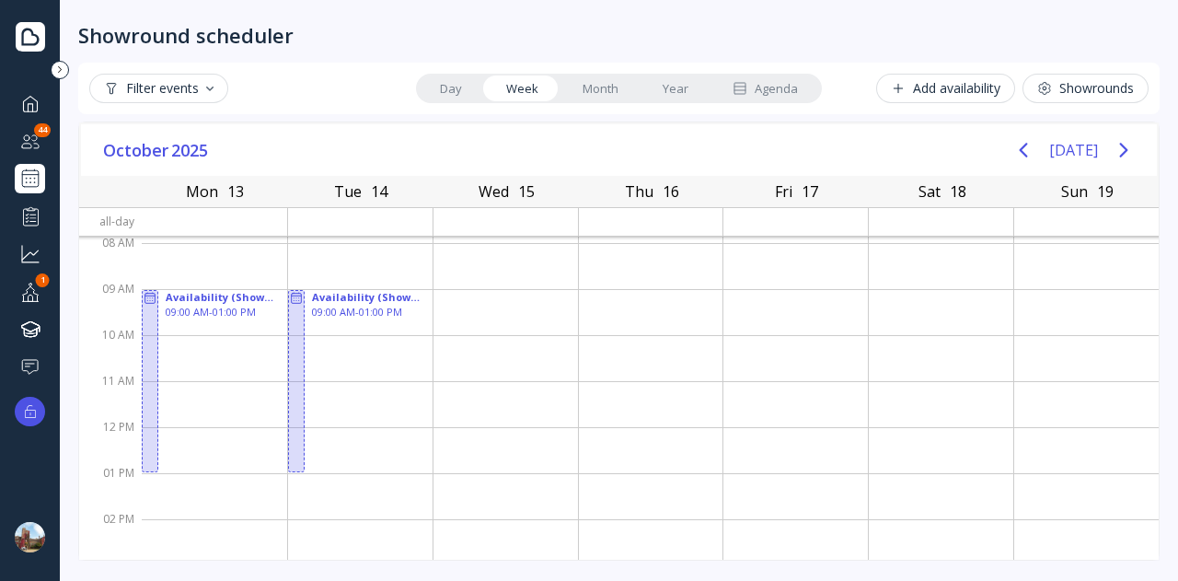
click at [1045, 83] on icon at bounding box center [1044, 89] width 11 height 12
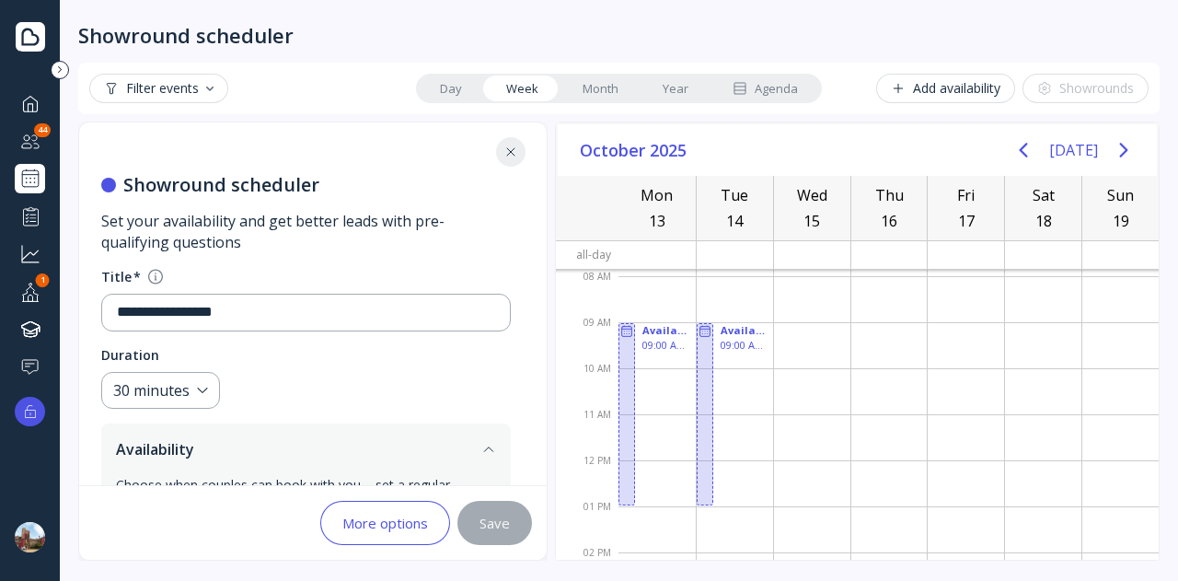
click at [517, 143] on button at bounding box center [510, 151] width 29 height 29
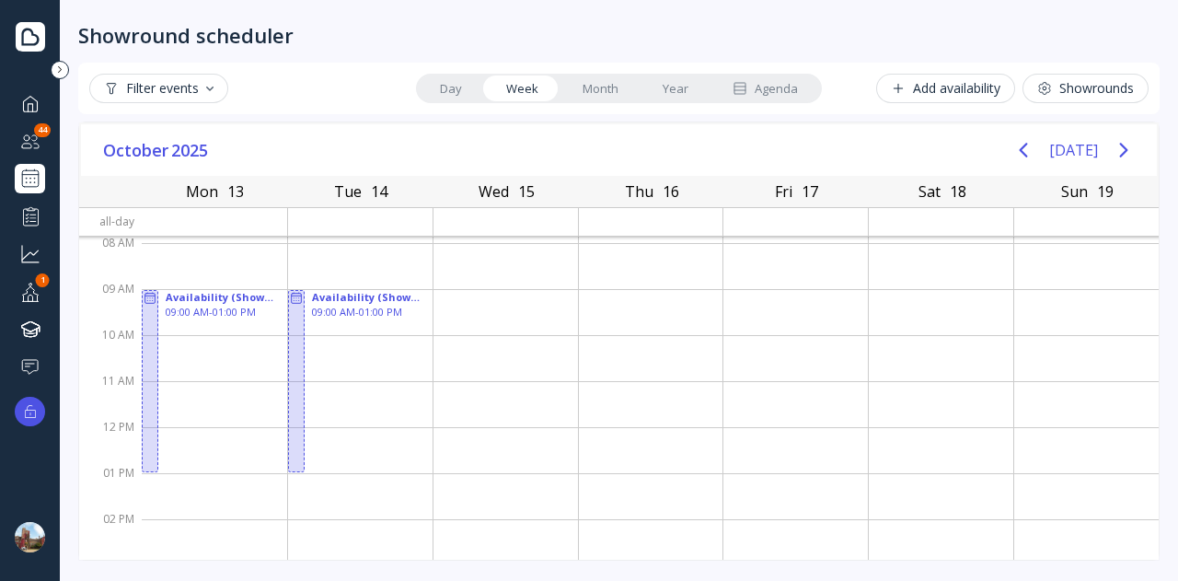
click at [953, 81] on div "Add availability" at bounding box center [946, 88] width 110 height 15
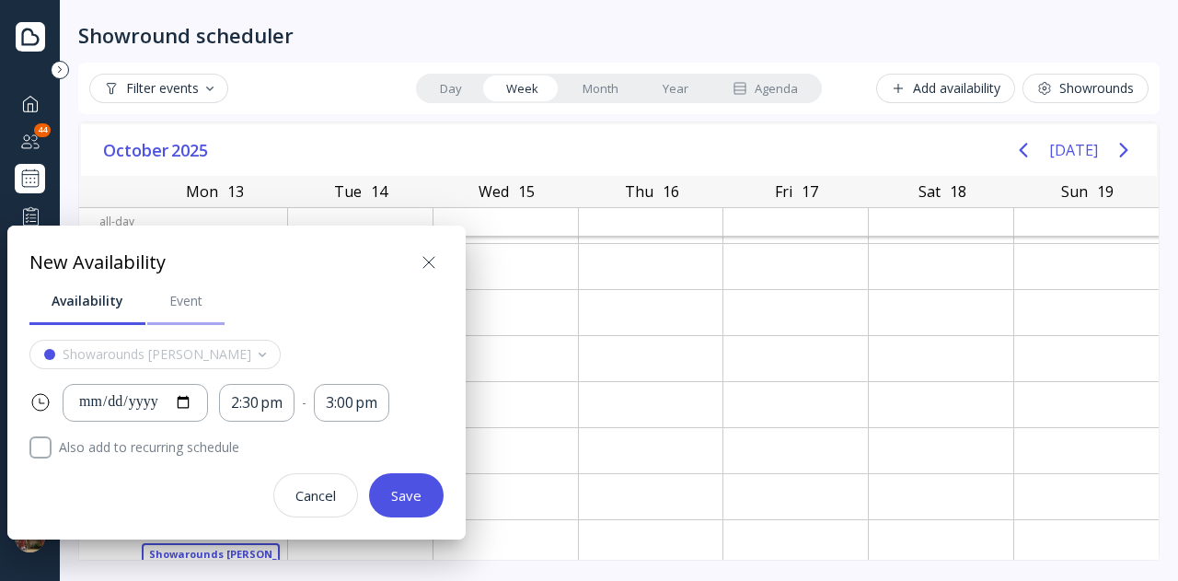
click at [194, 307] on div "Event" at bounding box center [185, 301] width 33 height 18
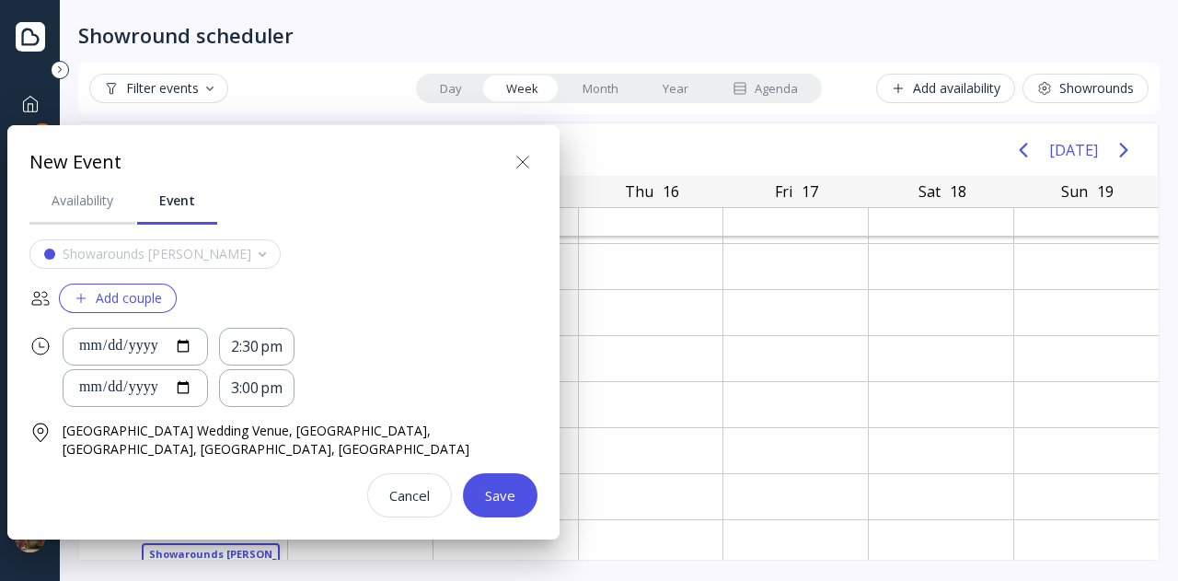
click at [152, 293] on div "Add couple" at bounding box center [118, 298] width 88 height 15
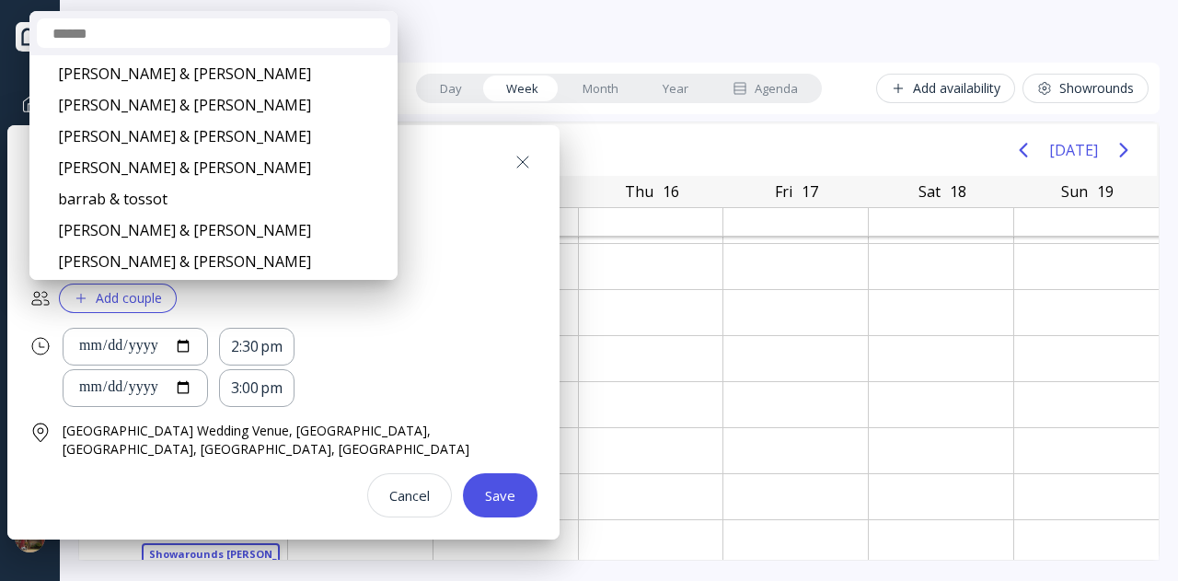
click at [393, 334] on div at bounding box center [589, 290] width 1472 height 875
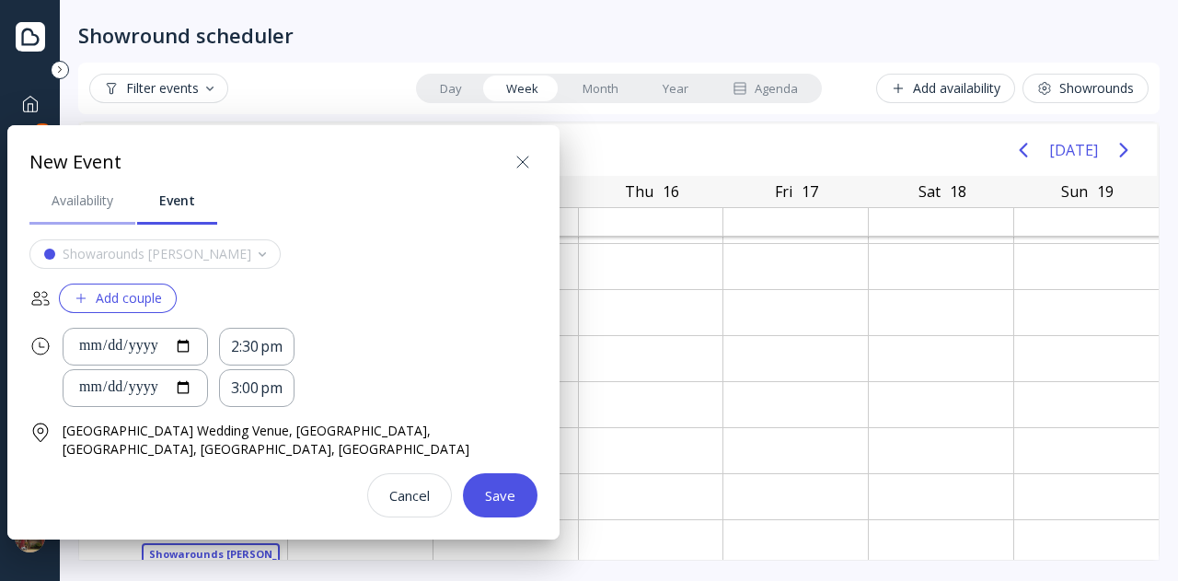
click at [110, 193] on div "Availability" at bounding box center [83, 200] width 62 height 18
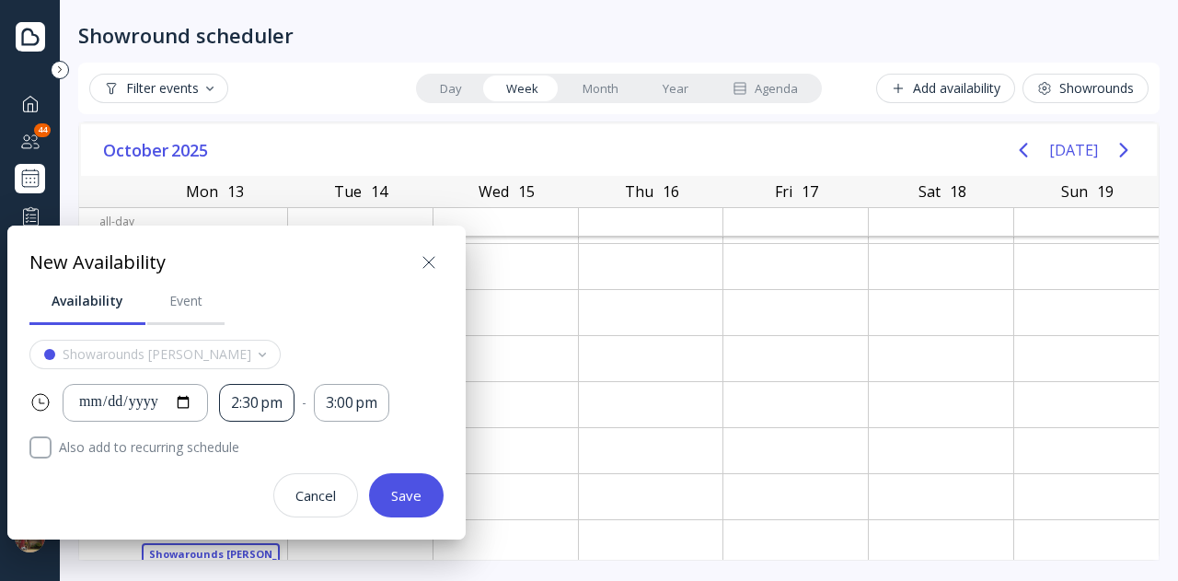
click at [276, 412] on div "2:30 pm" at bounding box center [257, 402] width 52 height 21
click at [298, 308] on div "9:30 am" at bounding box center [290, 317] width 92 height 39
click at [166, 406] on div "**********" at bounding box center [135, 402] width 114 height 21
type input "**********"
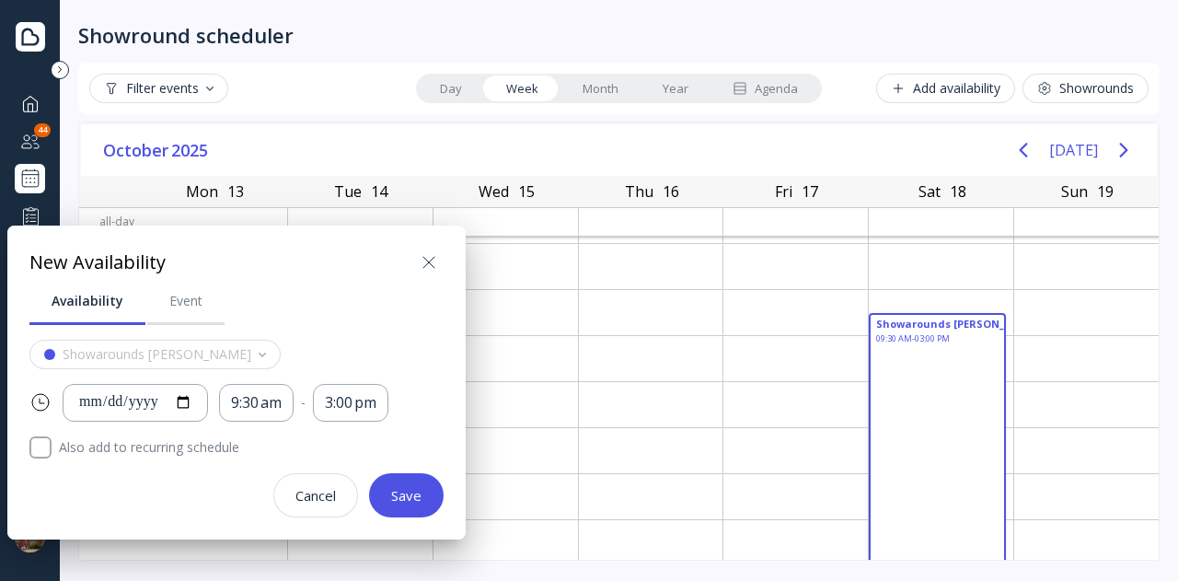
click at [389, 478] on button "Save" at bounding box center [406, 495] width 75 height 44
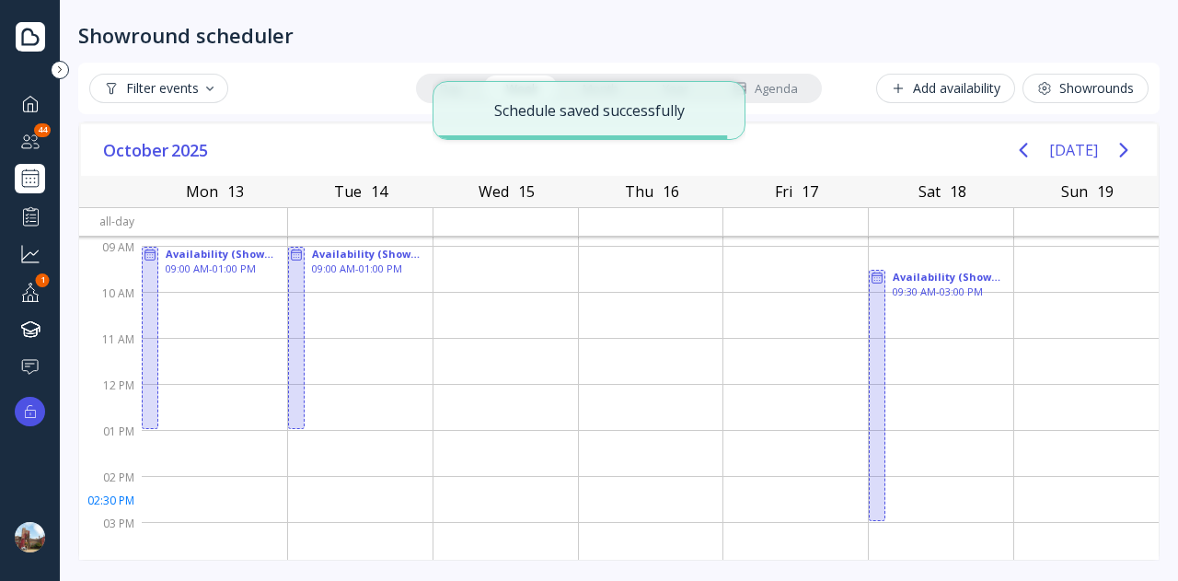
scroll to position [41, 0]
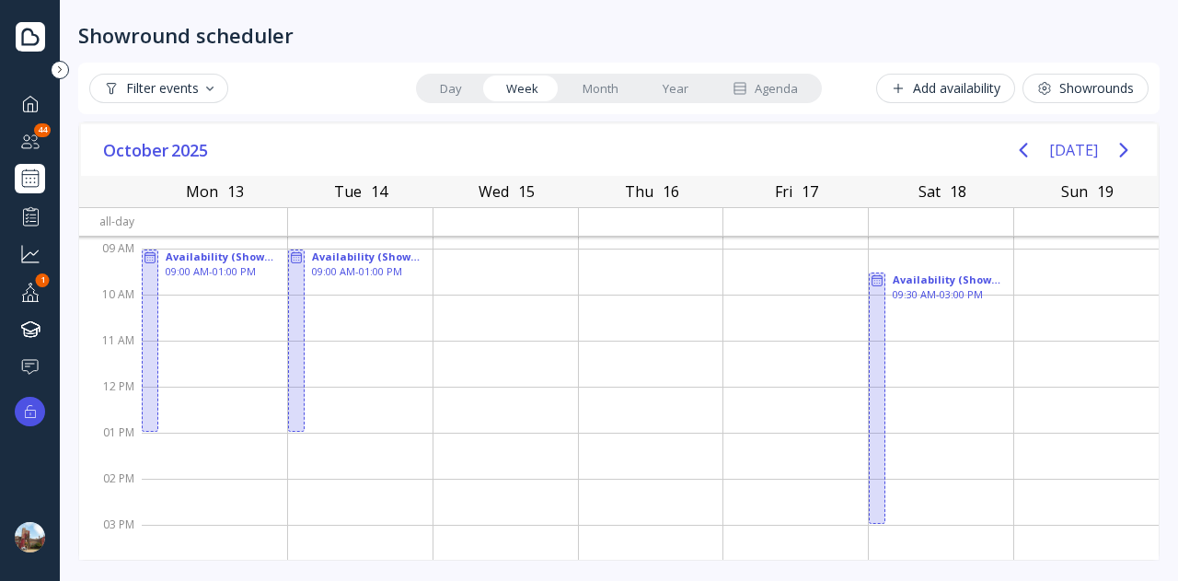
click at [931, 86] on div "Add availability" at bounding box center [946, 88] width 110 height 15
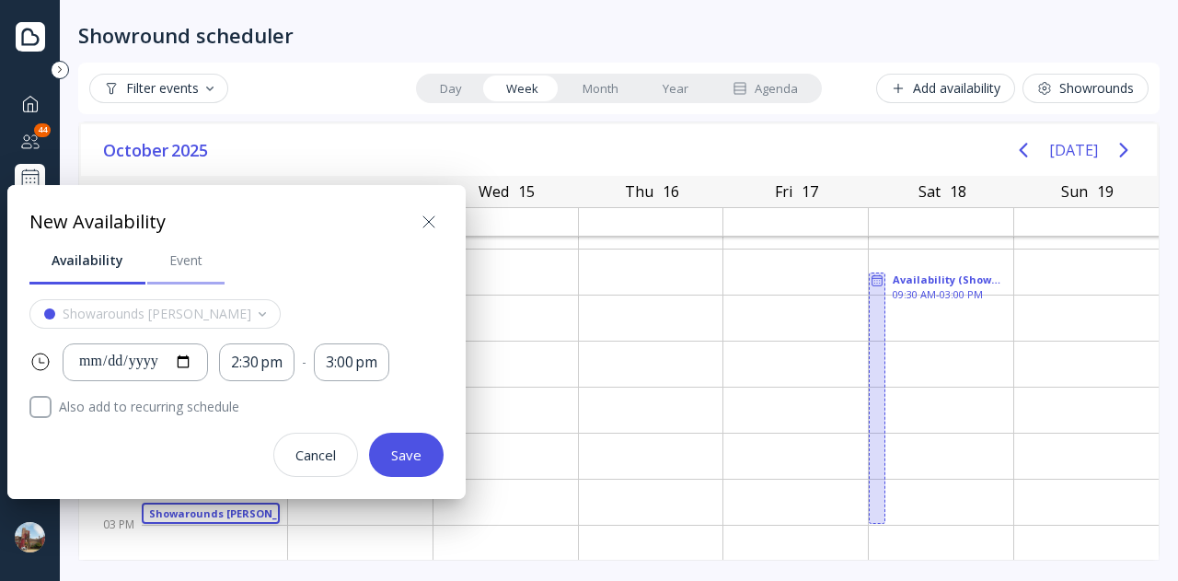
click at [211, 265] on link "Event" at bounding box center [185, 260] width 77 height 48
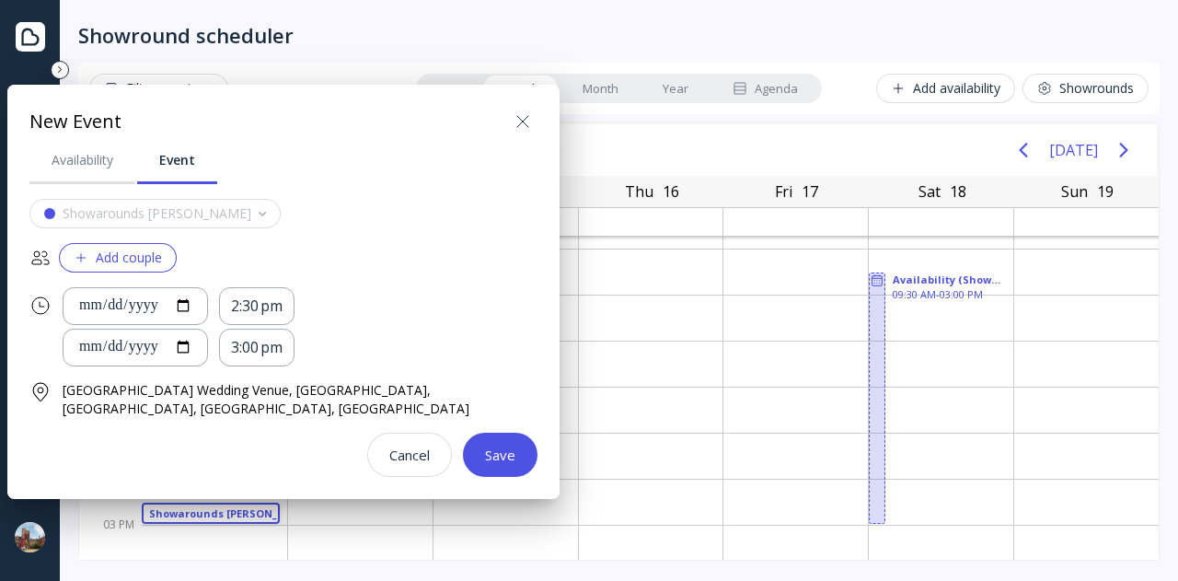
click at [530, 123] on icon at bounding box center [523, 121] width 22 height 22
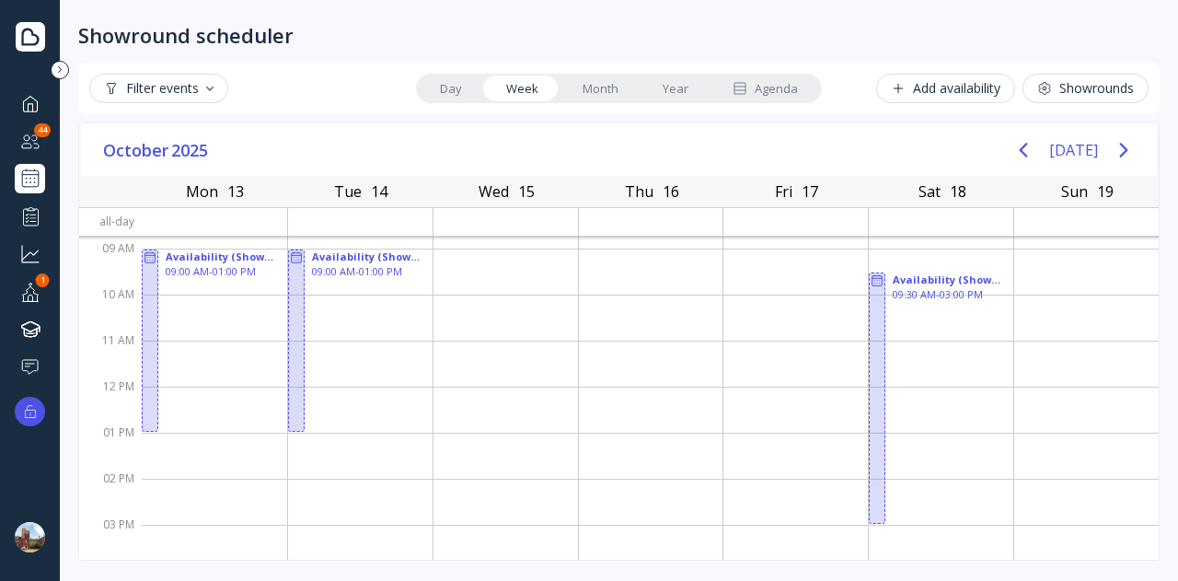
click at [454, 97] on link "Day" at bounding box center [451, 88] width 66 height 26
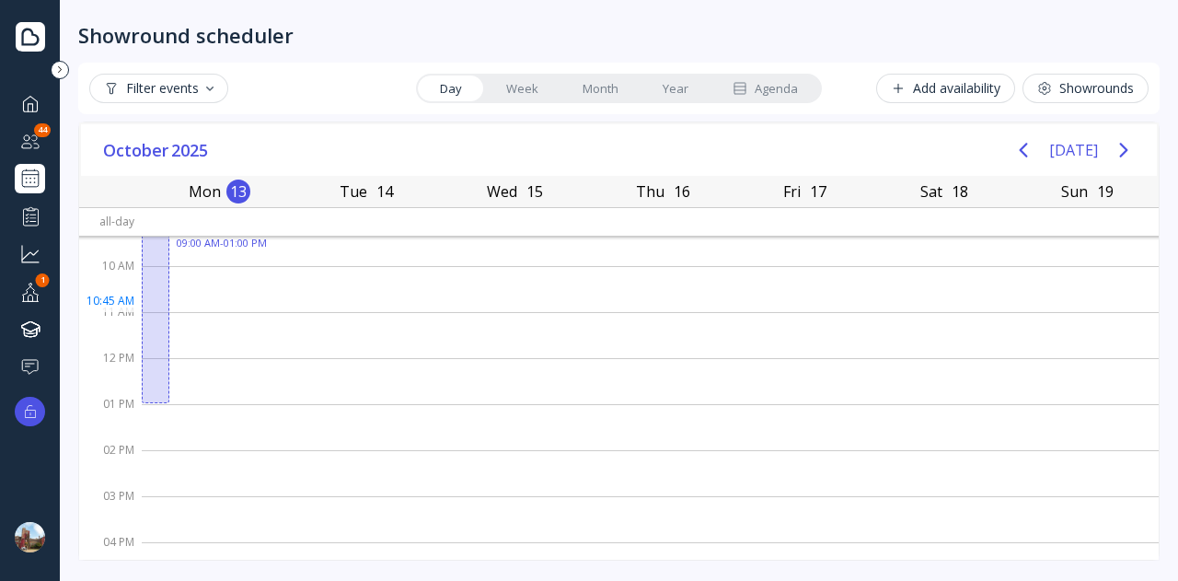
scroll to position [67, 0]
click at [1066, 81] on div "Showrounds" at bounding box center [1085, 88] width 97 height 15
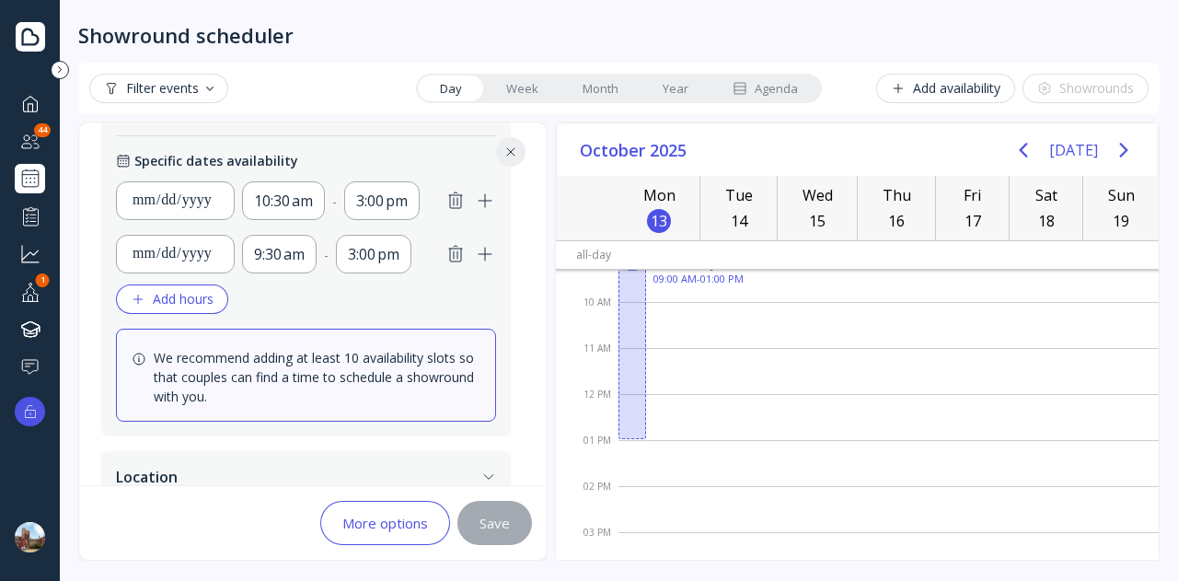
scroll to position [857, 0]
click at [217, 298] on button "Add hours" at bounding box center [172, 296] width 112 height 29
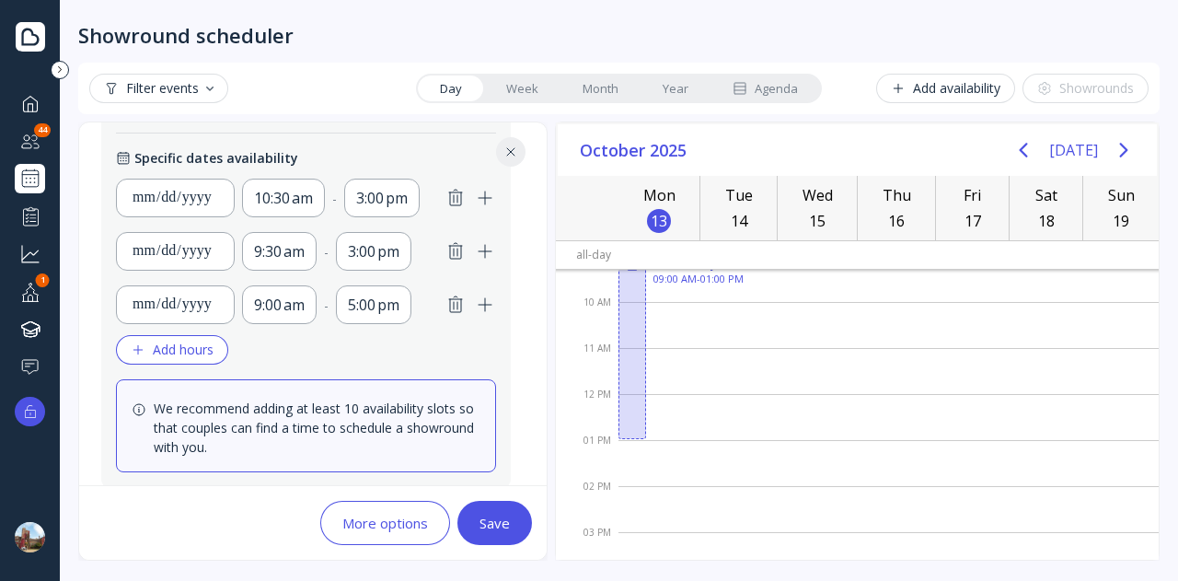
click at [498, 522] on div "Save" at bounding box center [494, 522] width 30 height 15
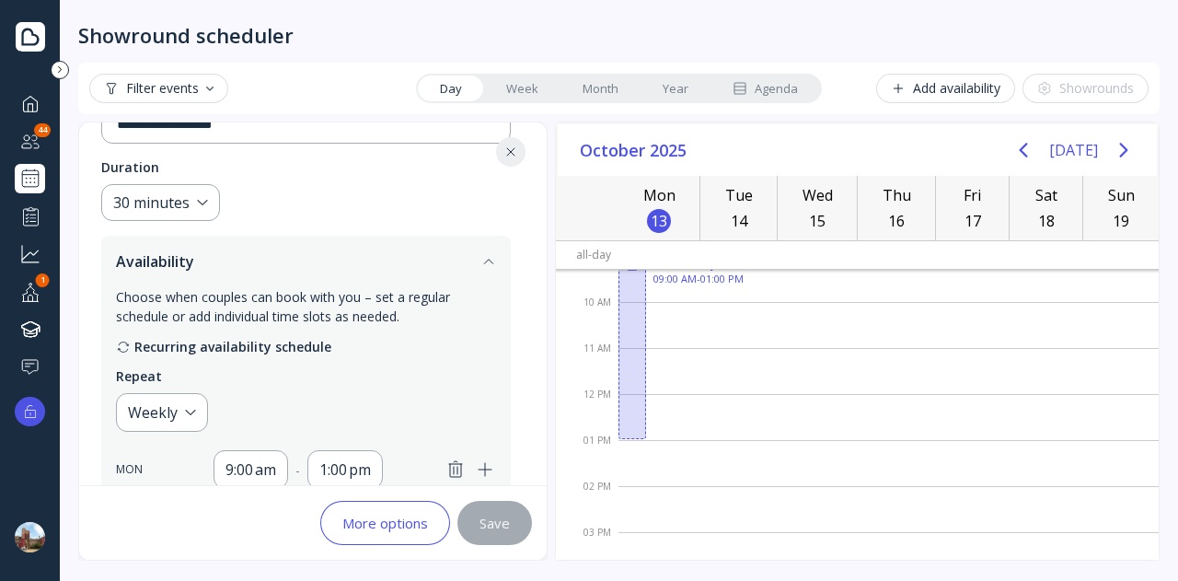
scroll to position [190, 0]
click at [397, 506] on button "More options" at bounding box center [385, 523] width 130 height 44
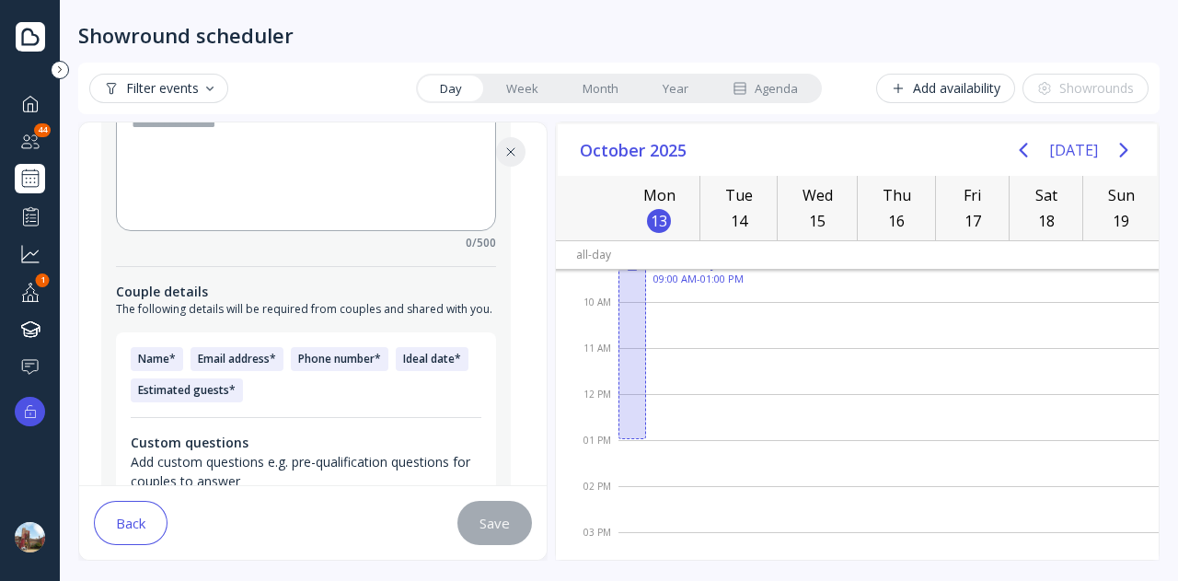
scroll to position [271, 0]
drag, startPoint x: 166, startPoint y: 351, endPoint x: 232, endPoint y: 230, distance: 137.6
click at [232, 230] on div "Set up how your event page will appear to couples – this is what they'll see wh…" at bounding box center [306, 279] width 380 height 572
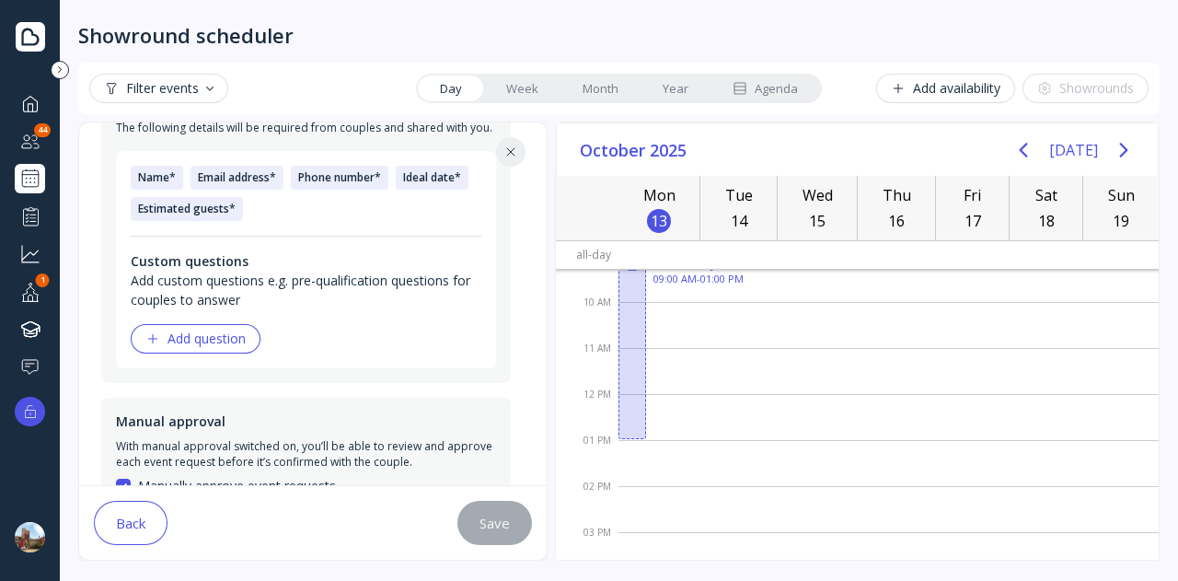
scroll to position [452, 0]
click at [235, 338] on div "Add question" at bounding box center [195, 340] width 100 height 15
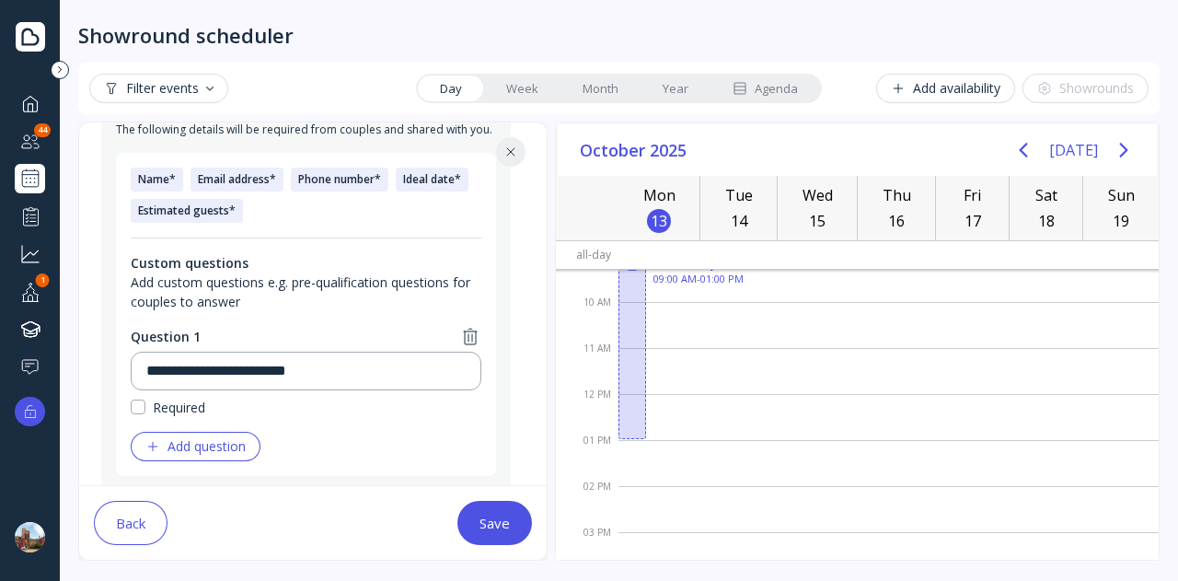
type input "**********"
click at [472, 511] on button "Save" at bounding box center [494, 523] width 75 height 44
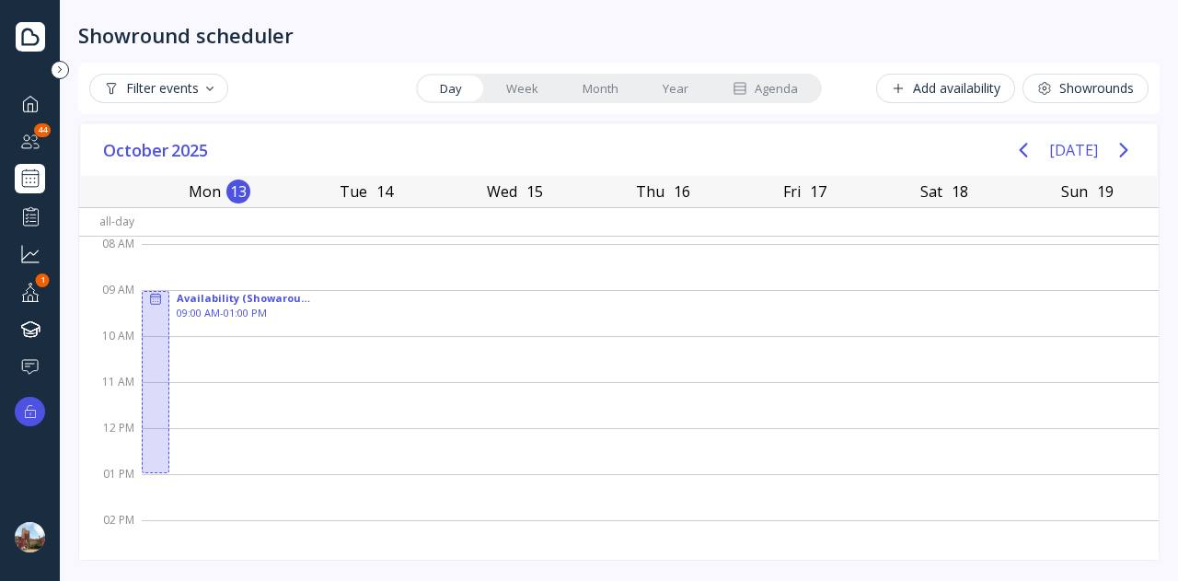
click at [1119, 91] on div "Showrounds" at bounding box center [1085, 88] width 97 height 15
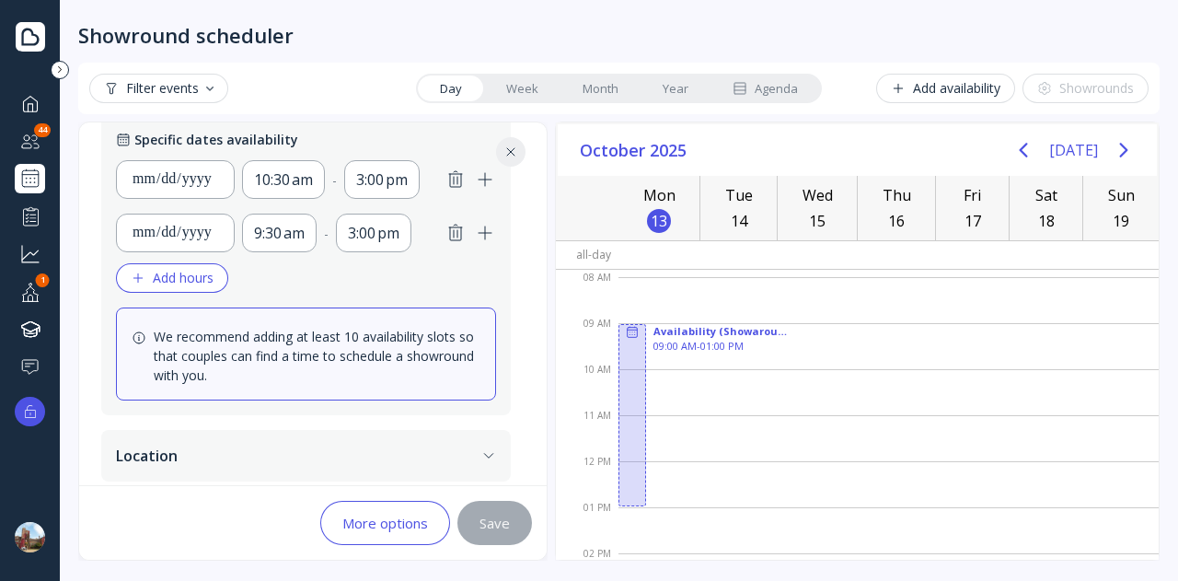
scroll to position [952, 0]
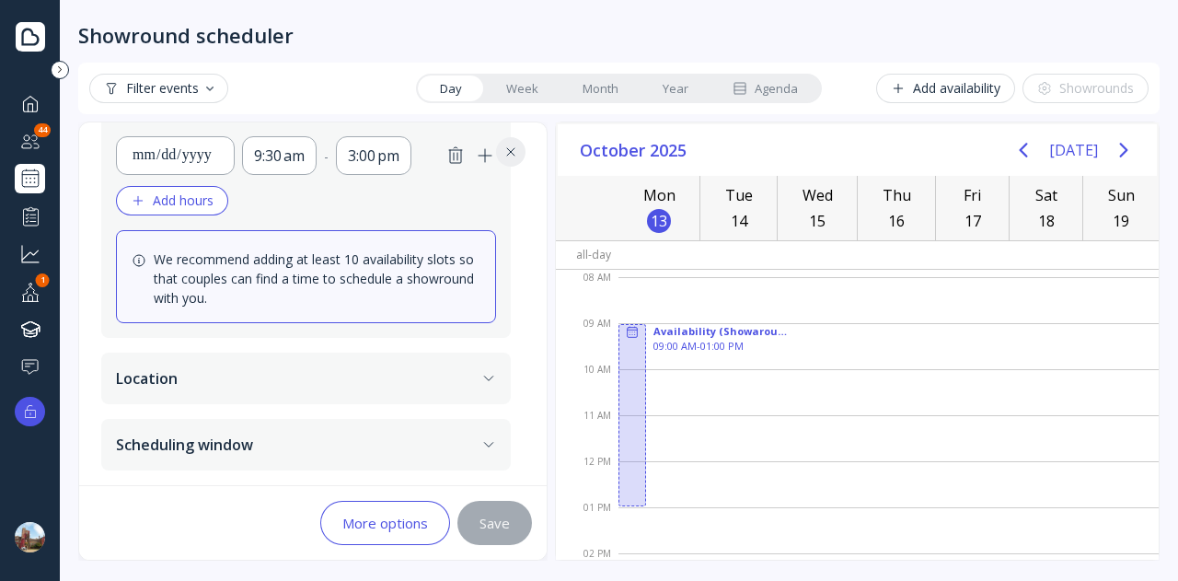
click at [442, 378] on button "Location" at bounding box center [305, 378] width 409 height 52
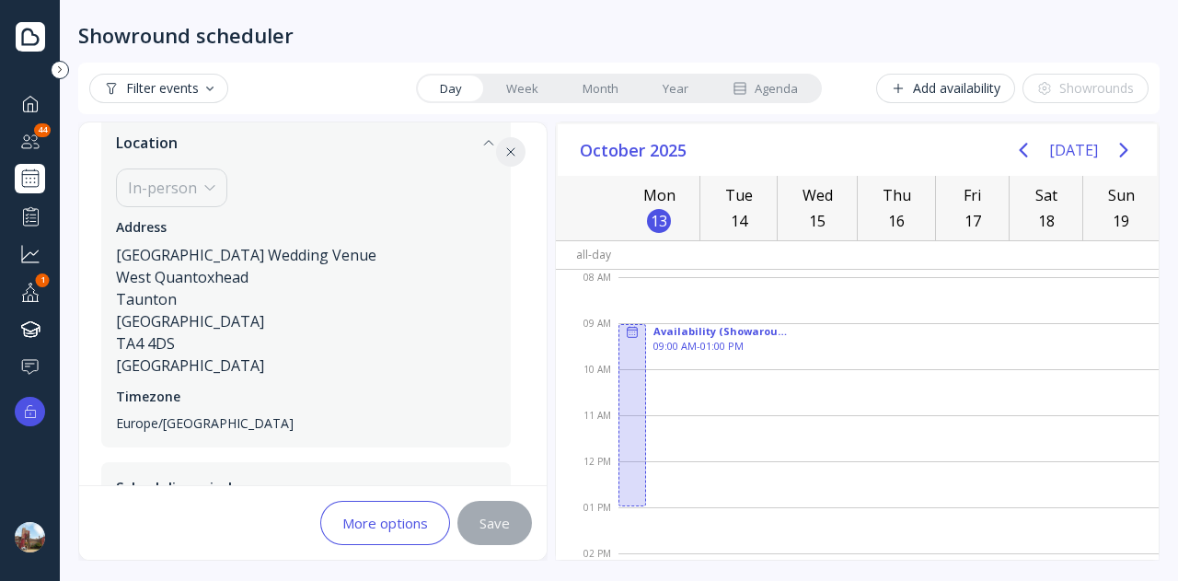
click at [384, 511] on button "More options" at bounding box center [385, 523] width 130 height 44
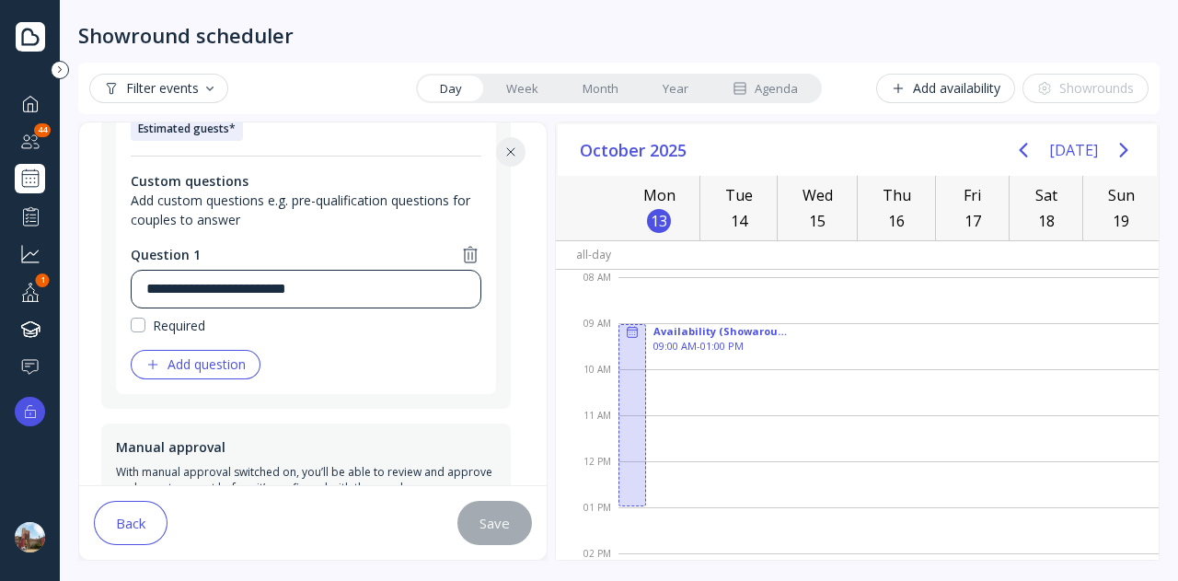
scroll to position [535, 0]
click at [190, 365] on div "Add question" at bounding box center [195, 363] width 100 height 15
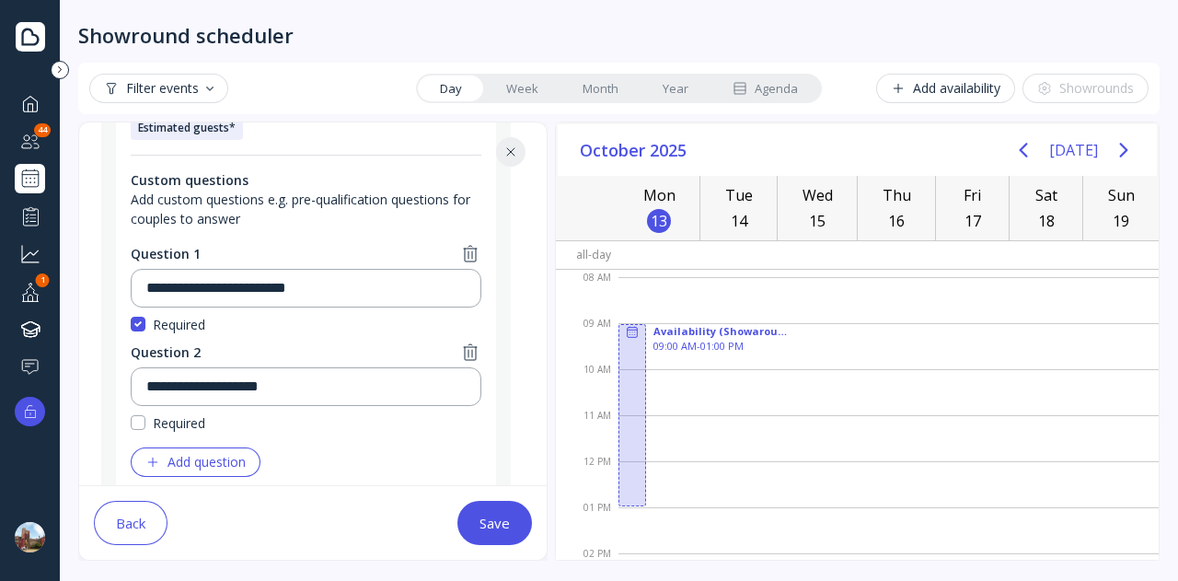
type input "**********"
click at [471, 517] on button "Save" at bounding box center [494, 523] width 75 height 44
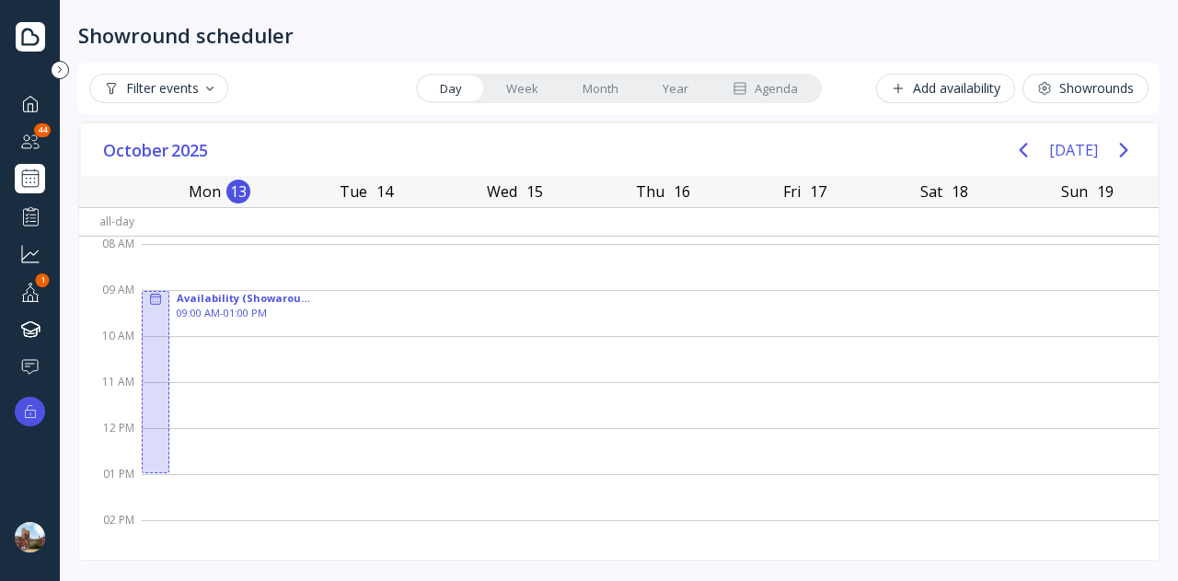
click at [1063, 98] on button "Showrounds" at bounding box center [1085, 88] width 126 height 29
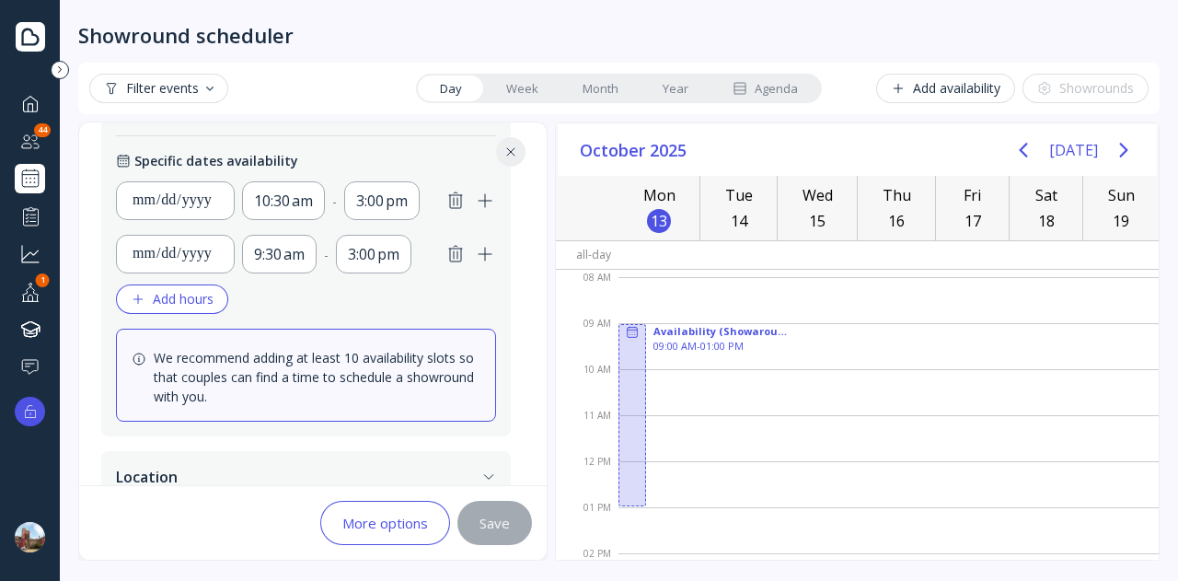
scroll to position [952, 0]
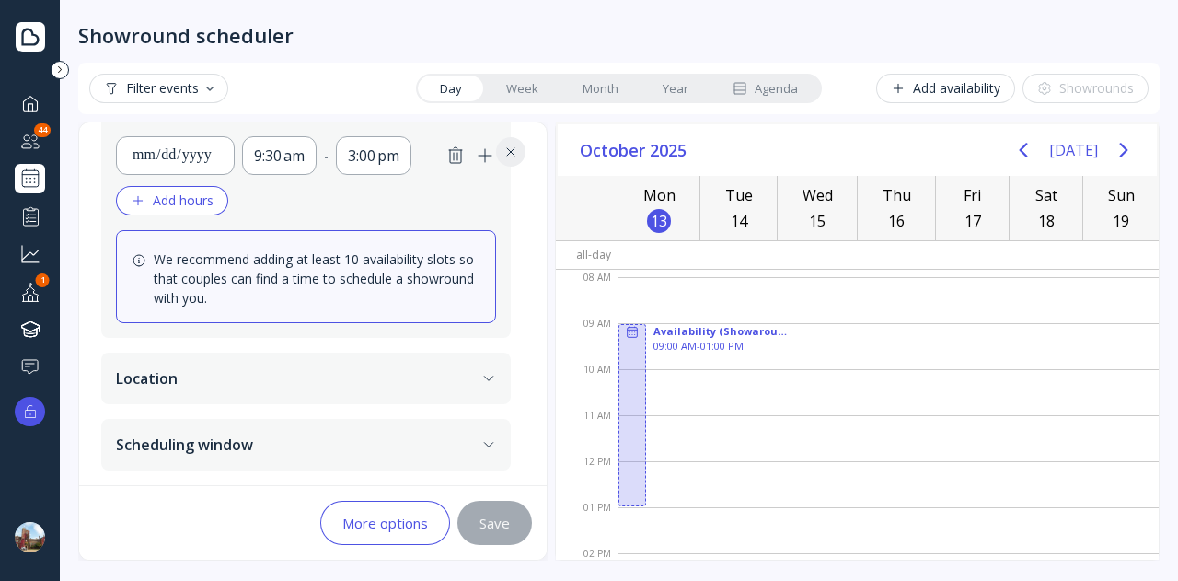
click at [482, 375] on icon "button" at bounding box center [488, 378] width 15 height 15
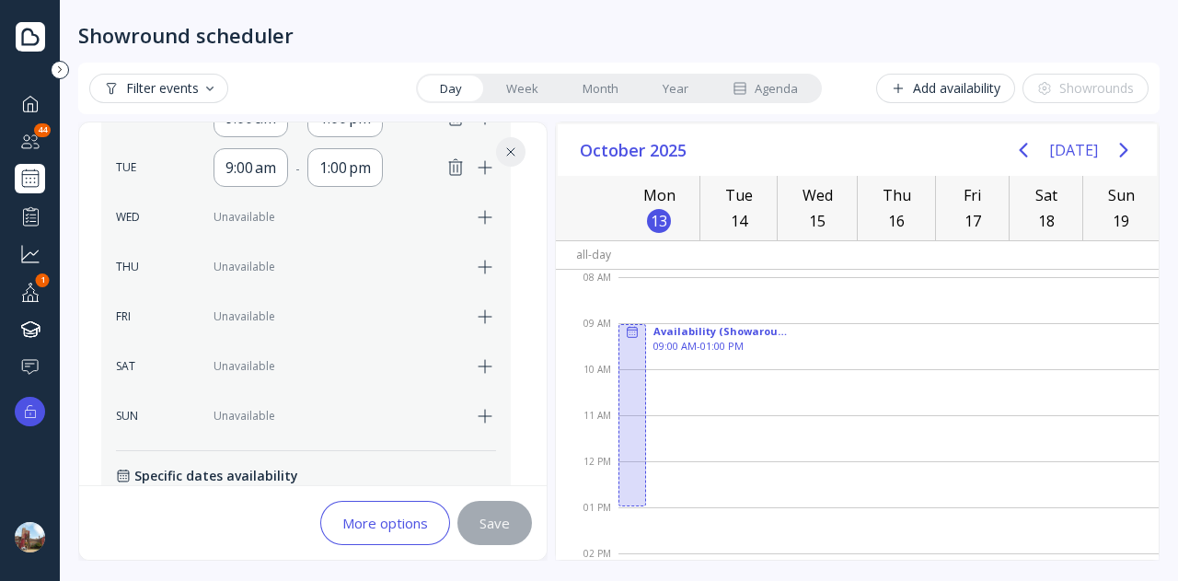
scroll to position [373, 0]
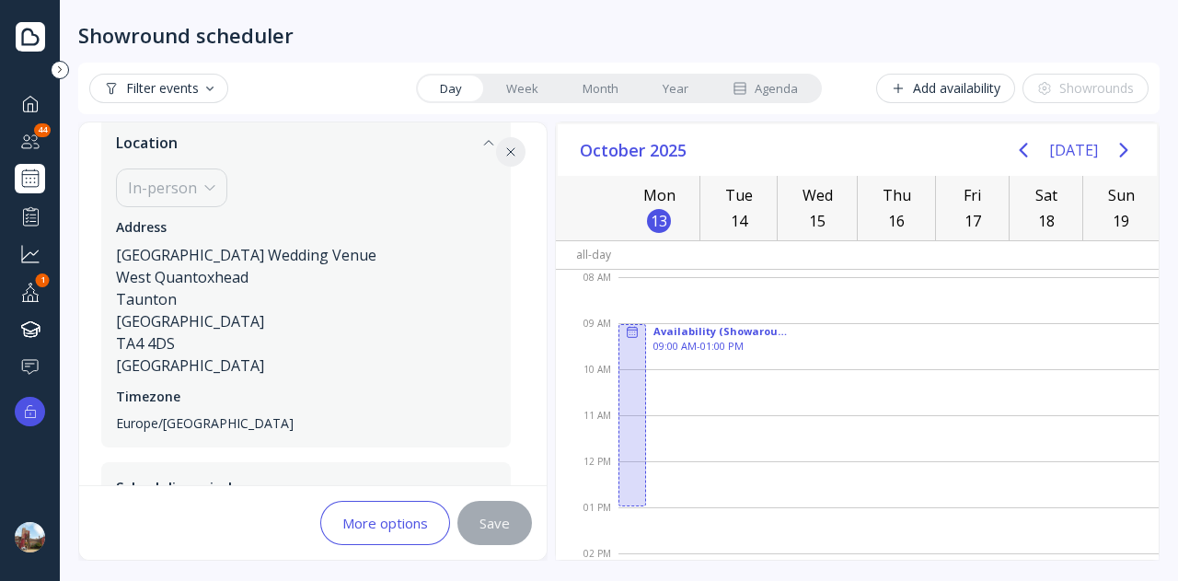
click at [482, 375] on div "[GEOGRAPHIC_DATA]" at bounding box center [306, 365] width 380 height 22
click at [465, 146] on button "Location" at bounding box center [305, 143] width 409 height 52
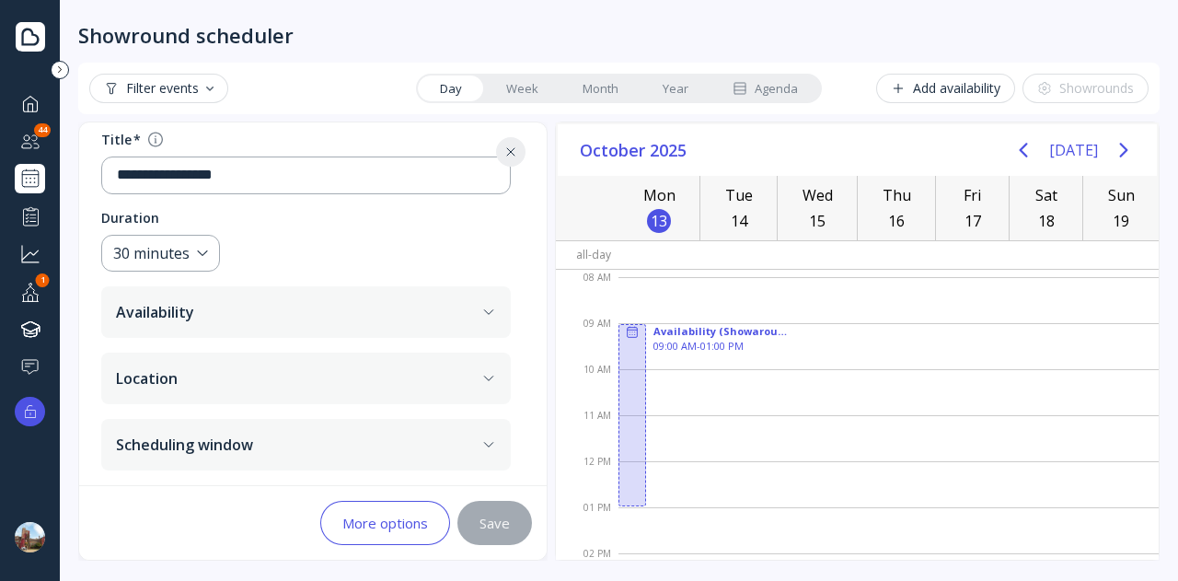
click at [409, 501] on button "More options" at bounding box center [385, 523] width 130 height 44
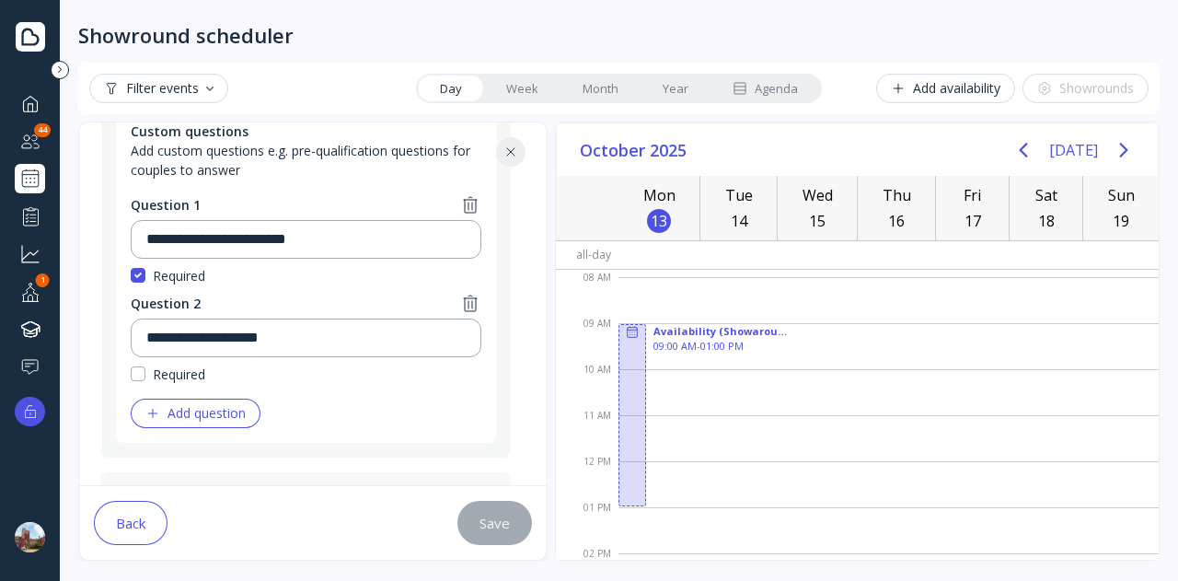
scroll to position [589, 0]
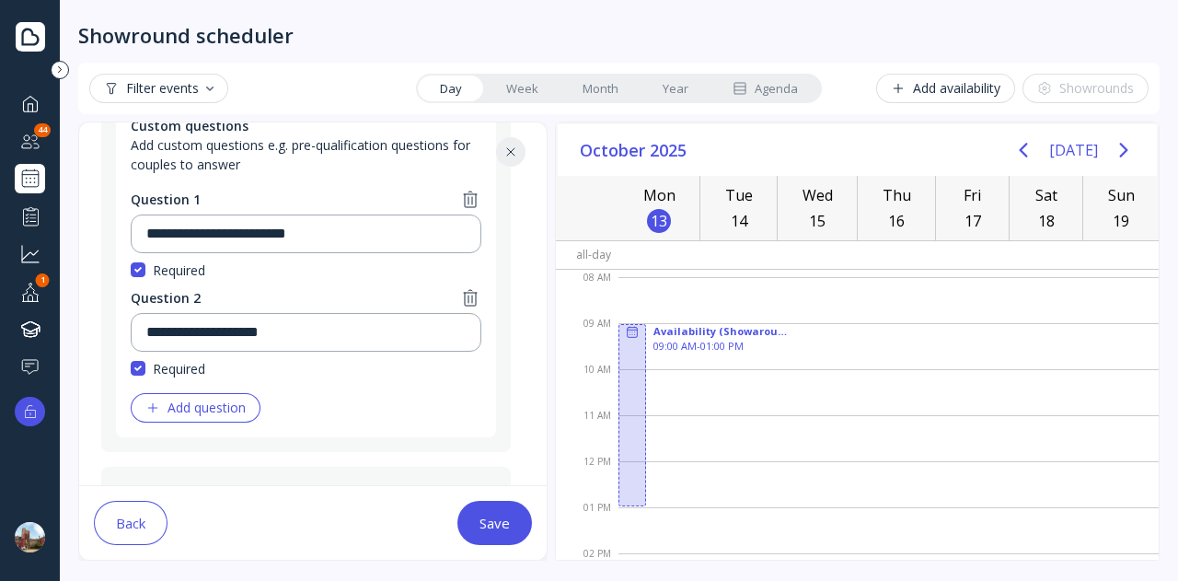
click at [202, 400] on div "Add question" at bounding box center [195, 407] width 100 height 15
type input "**********"
click at [482, 517] on div "Save" at bounding box center [494, 522] width 30 height 15
